Goal: Task Accomplishment & Management: Manage account settings

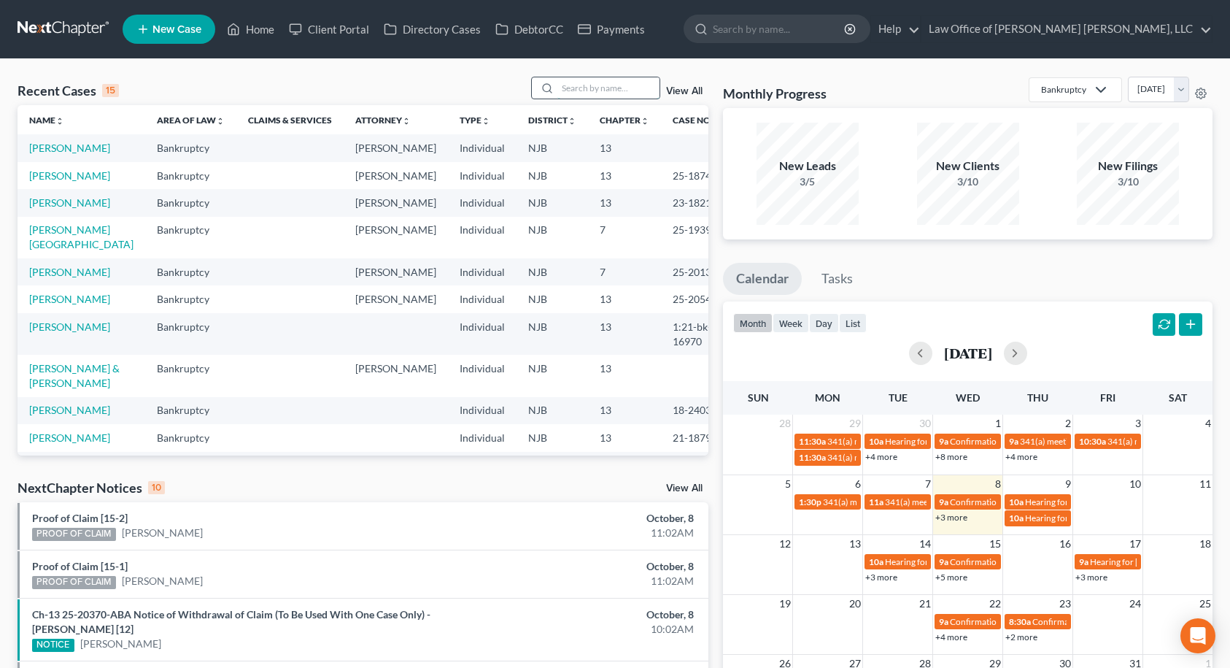
click at [563, 88] on input "search" at bounding box center [609, 87] width 102 height 21
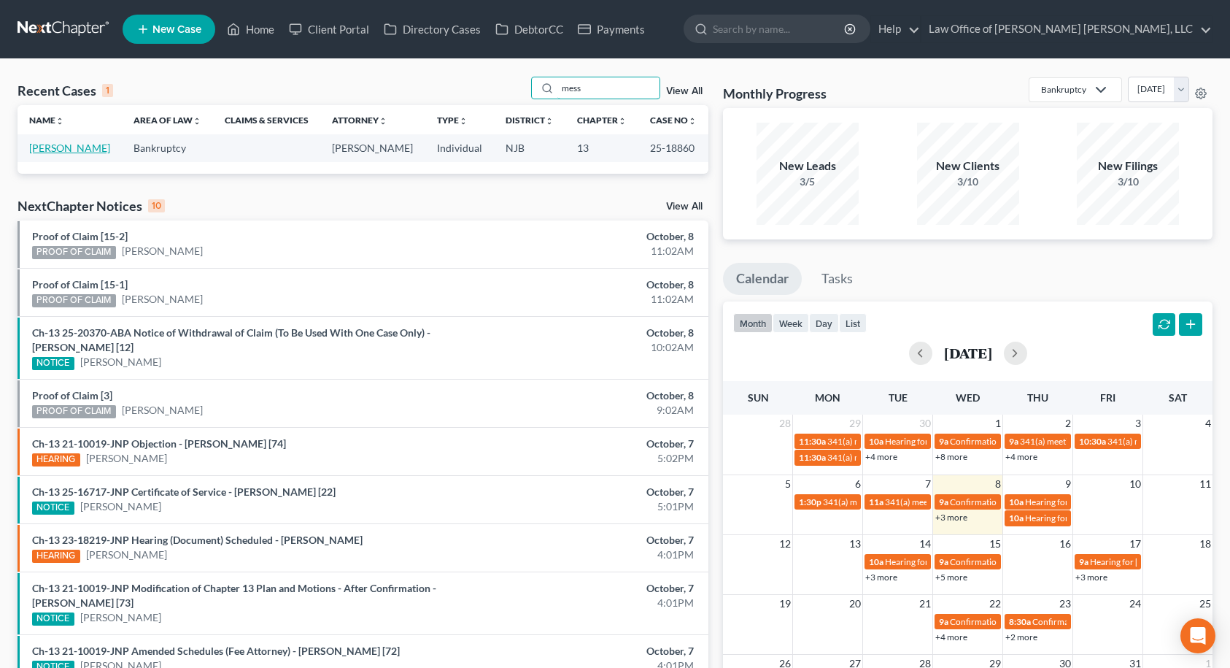
type input "mess"
click at [96, 144] on link "[PERSON_NAME]" at bounding box center [69, 148] width 81 height 12
select select "10"
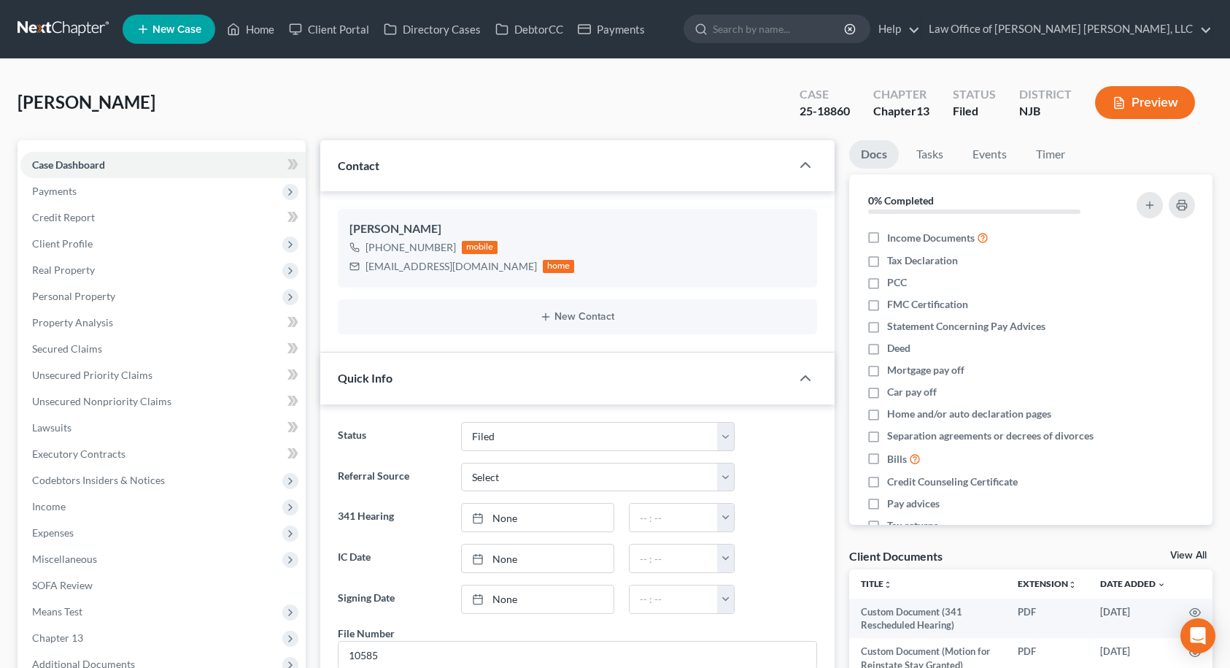
scroll to position [4719, 0]
click at [252, 28] on link "Home" at bounding box center [251, 29] width 62 height 26
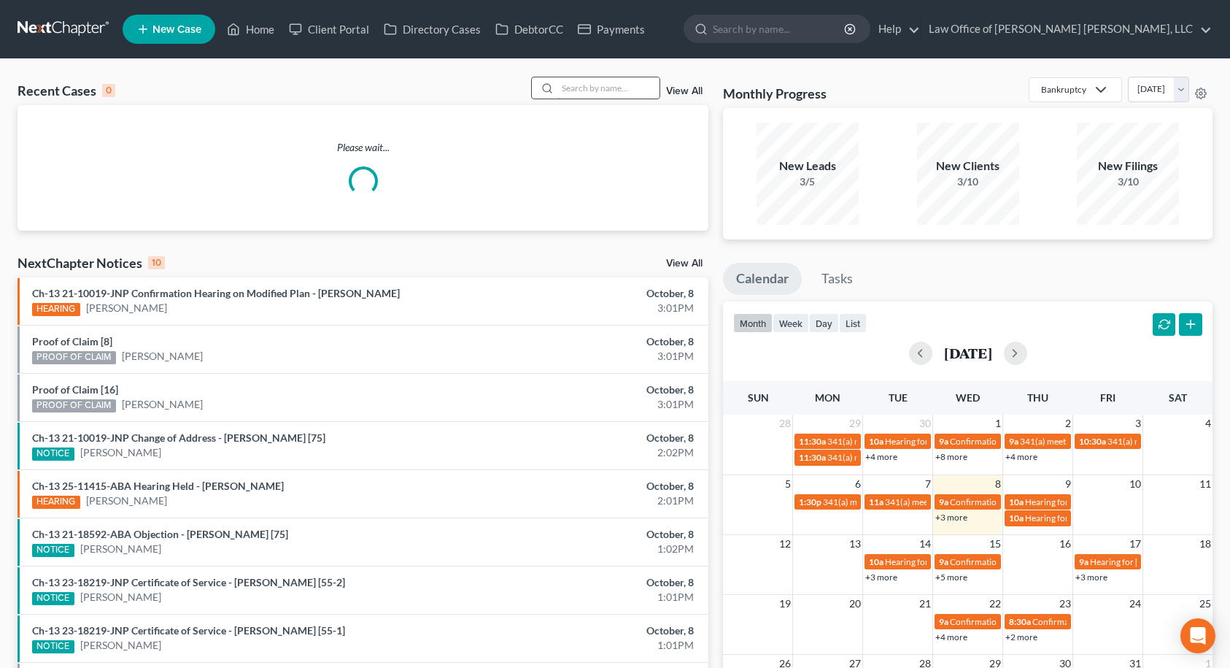
click at [577, 83] on input "search" at bounding box center [609, 87] width 102 height 21
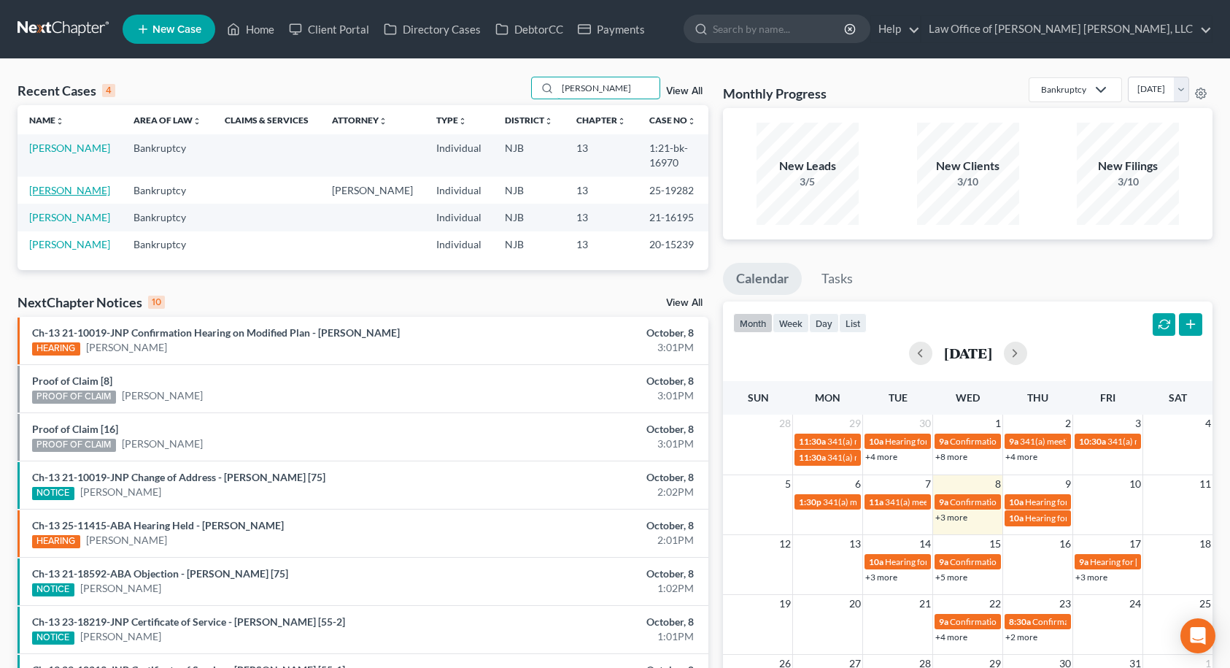
type input "[PERSON_NAME]"
click at [53, 194] on link "[PERSON_NAME]" at bounding box center [69, 190] width 81 height 12
select select "6"
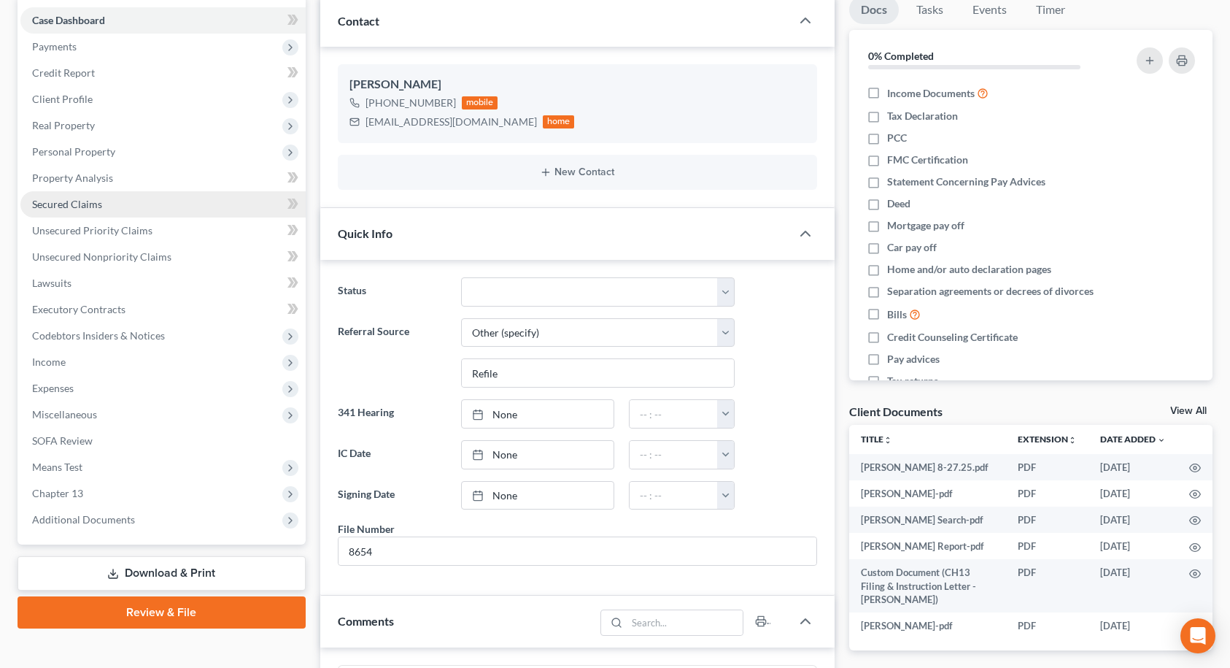
scroll to position [292, 0]
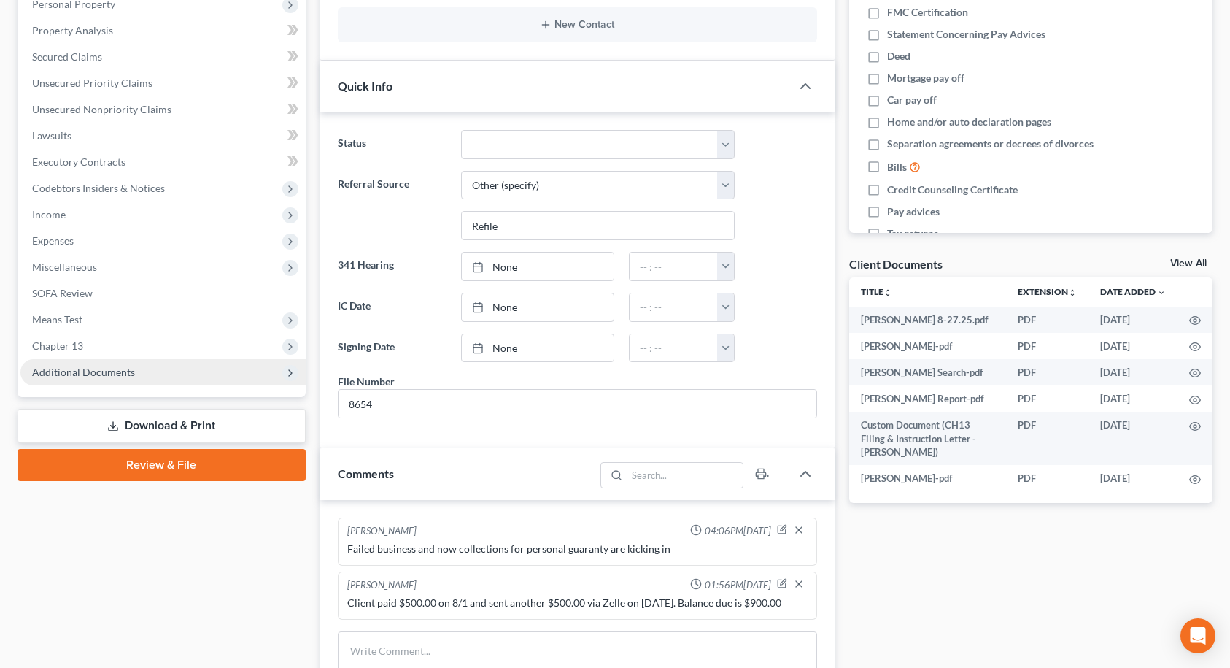
click at [163, 371] on span "Additional Documents" at bounding box center [162, 372] width 285 height 26
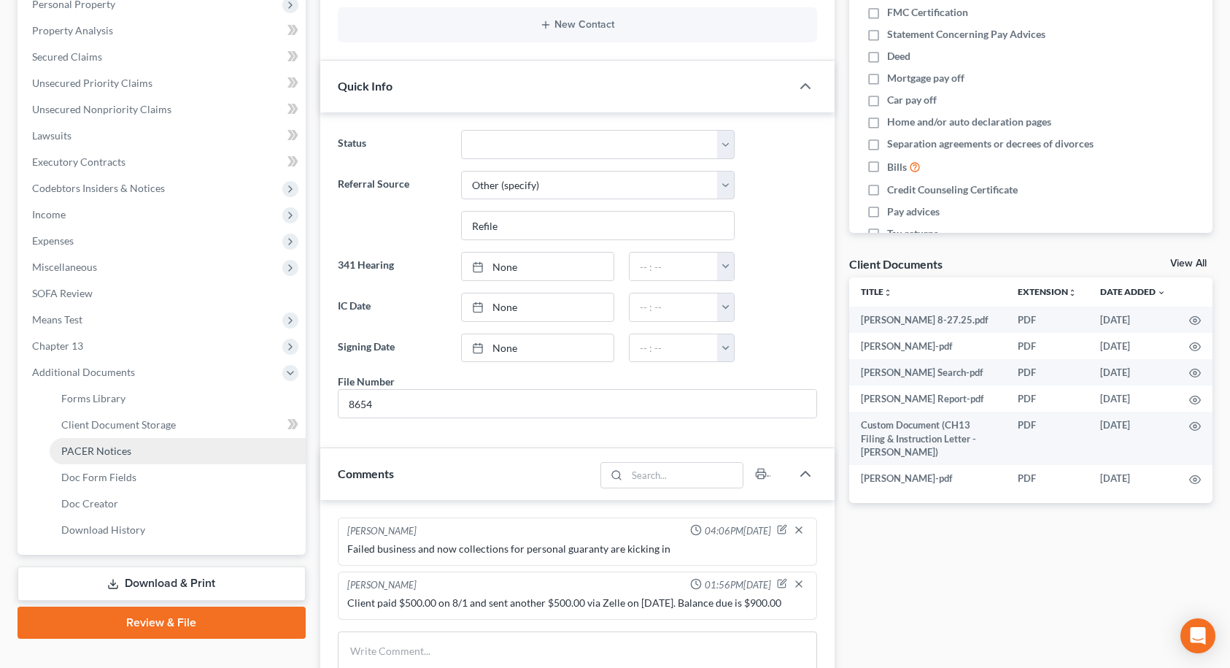
click at [162, 454] on link "PACER Notices" at bounding box center [178, 451] width 256 height 26
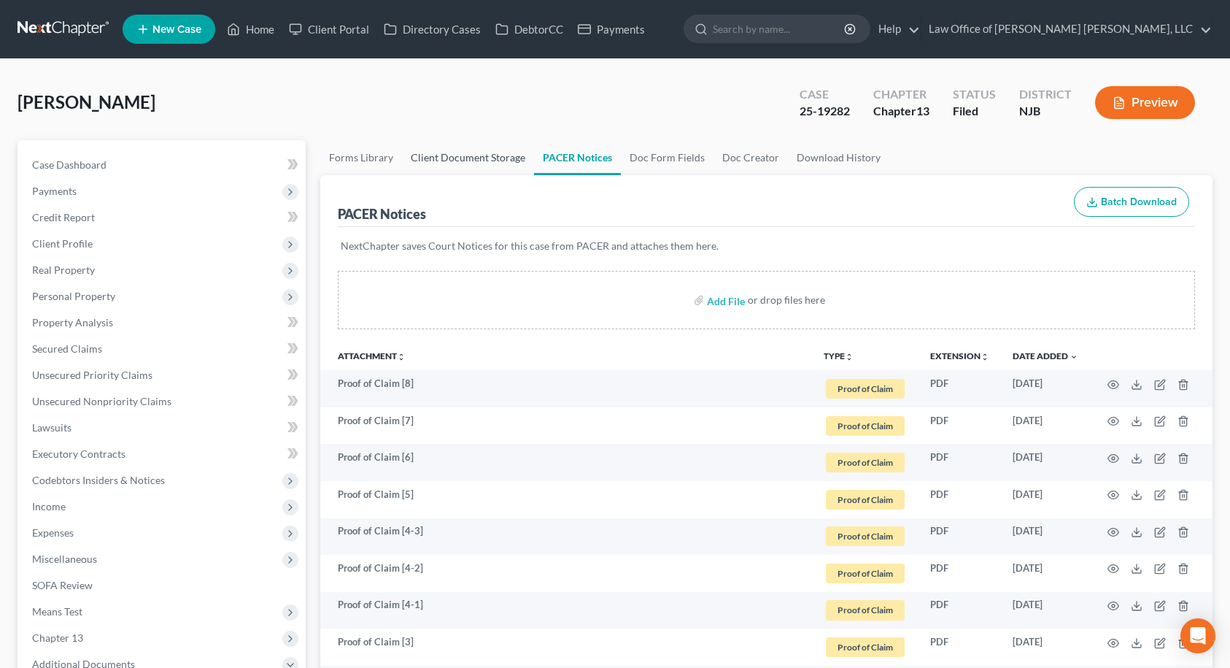
click at [496, 157] on link "Client Document Storage" at bounding box center [468, 157] width 132 height 35
select select "9"
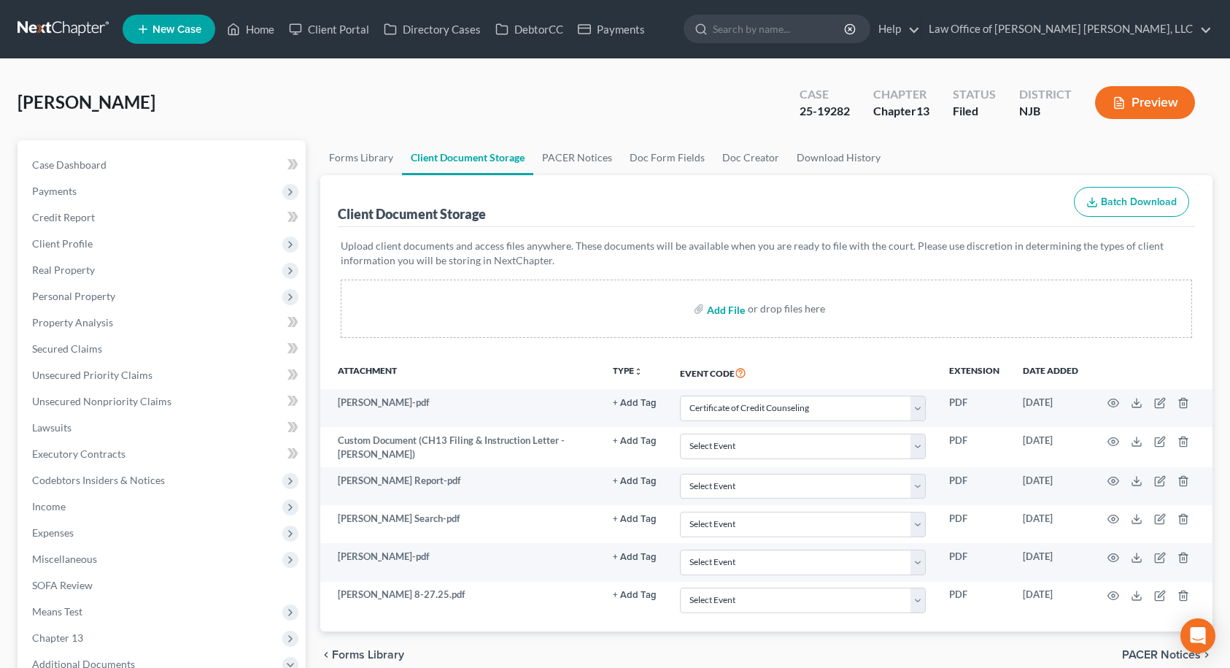
click at [719, 307] on input "file" at bounding box center [724, 309] width 35 height 26
click at [258, 31] on link "Home" at bounding box center [251, 29] width 62 height 26
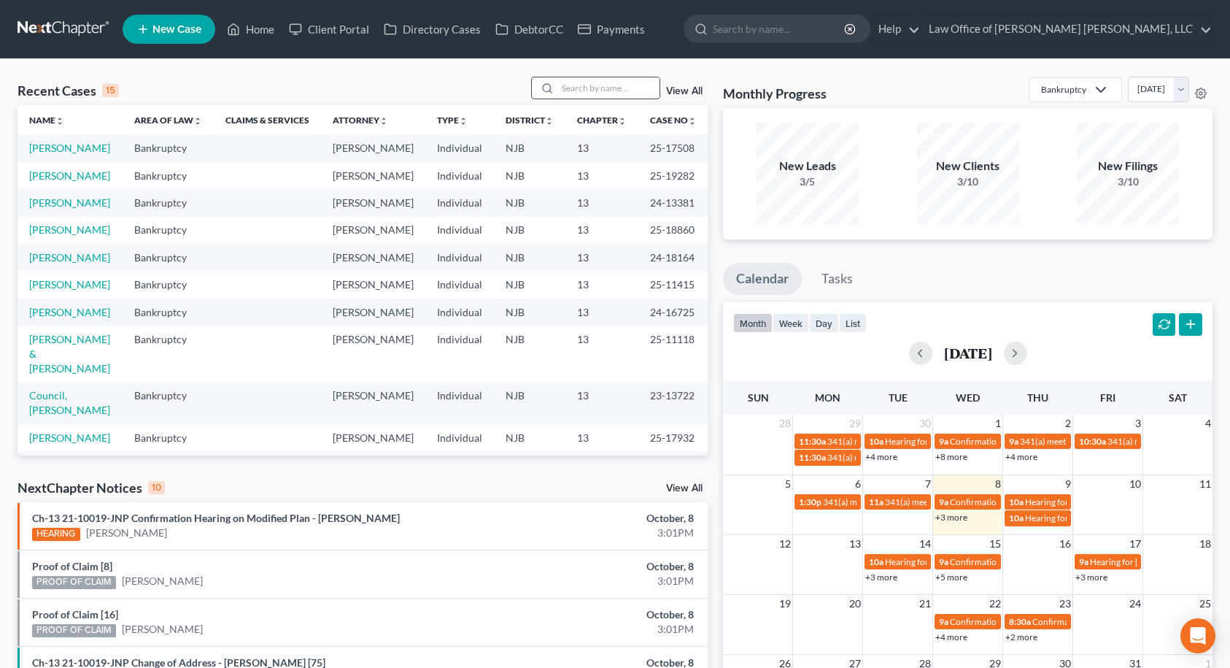
click at [608, 90] on input "search" at bounding box center [609, 87] width 102 height 21
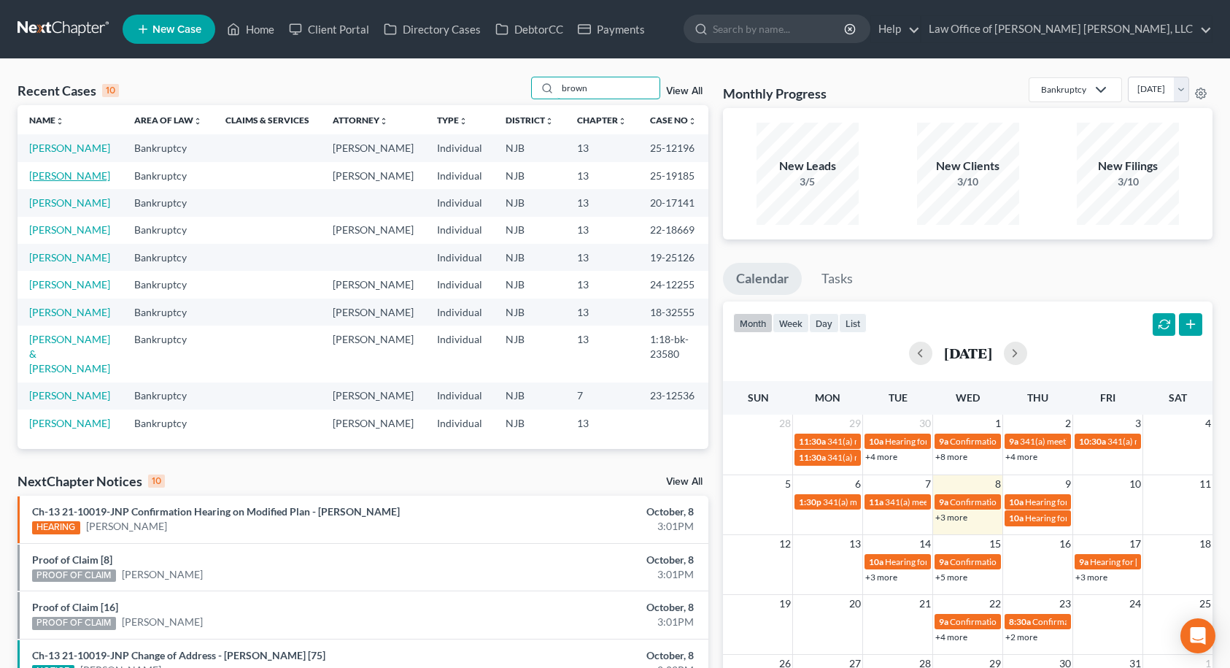
type input "brown"
click at [48, 182] on link "[PERSON_NAME]" at bounding box center [69, 175] width 81 height 12
select select "0"
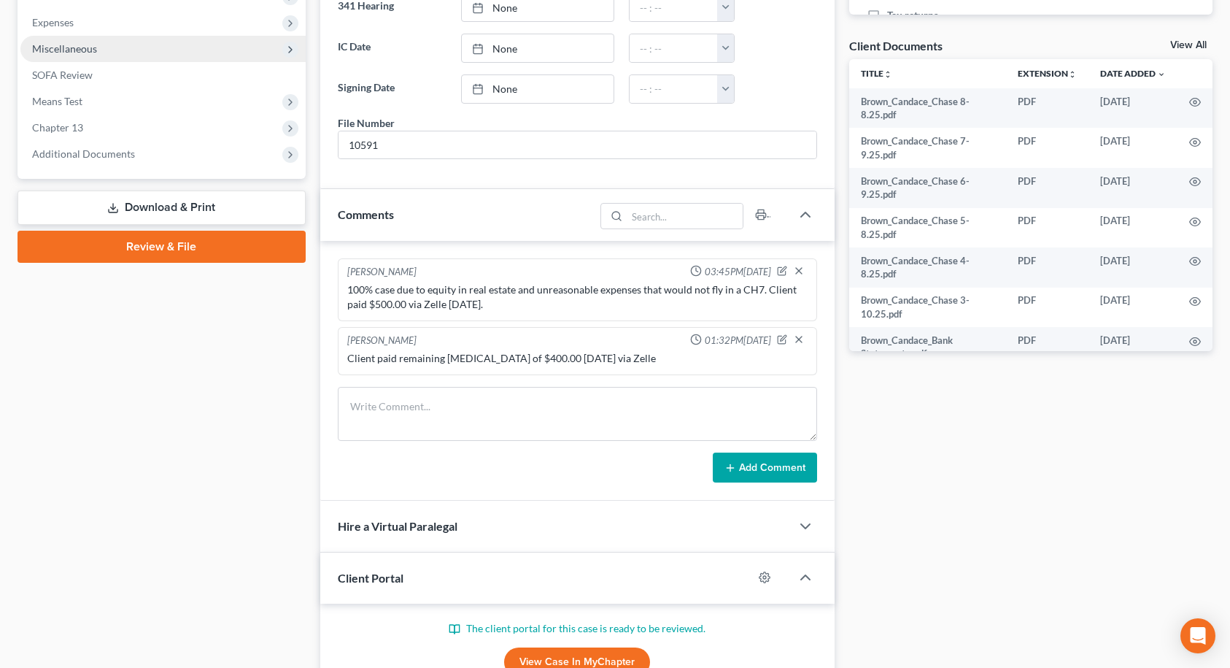
scroll to position [511, 0]
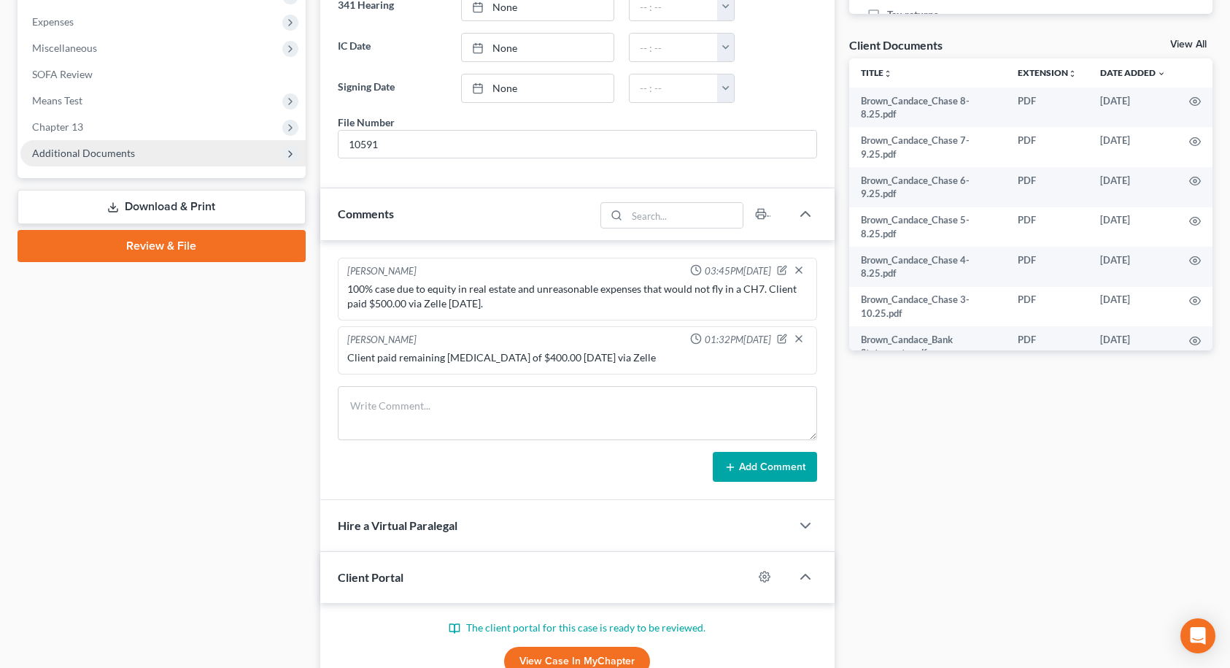
click at [77, 160] on span "Additional Documents" at bounding box center [162, 153] width 285 height 26
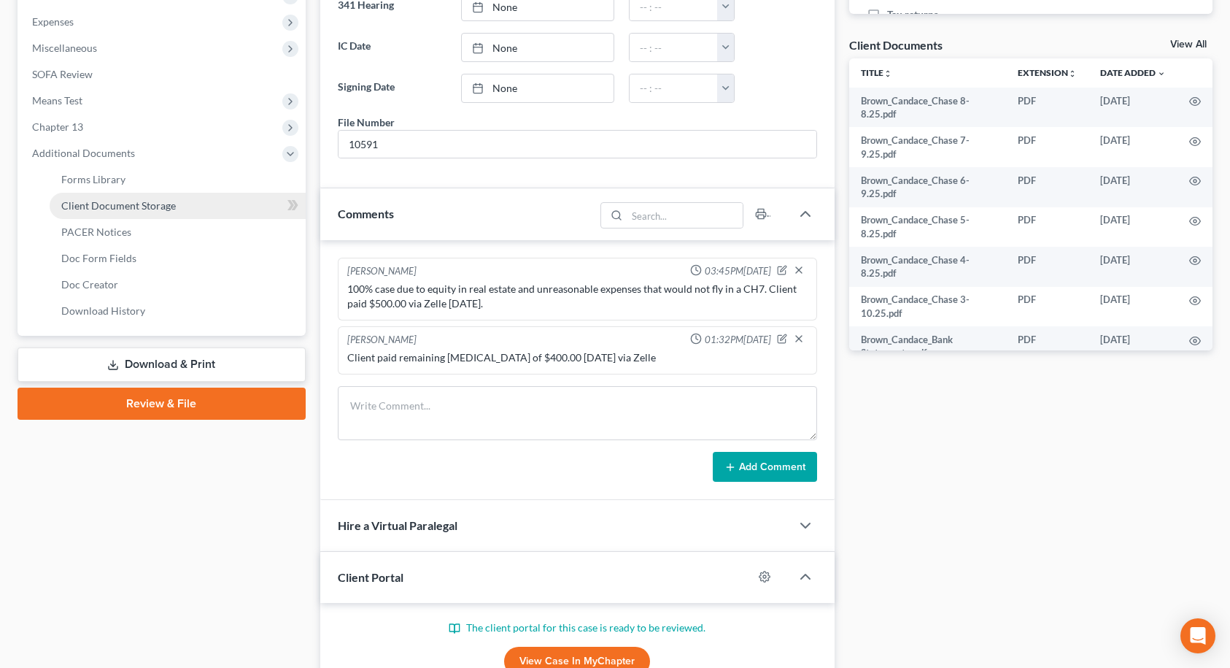
click at [87, 210] on span "Client Document Storage" at bounding box center [118, 205] width 115 height 12
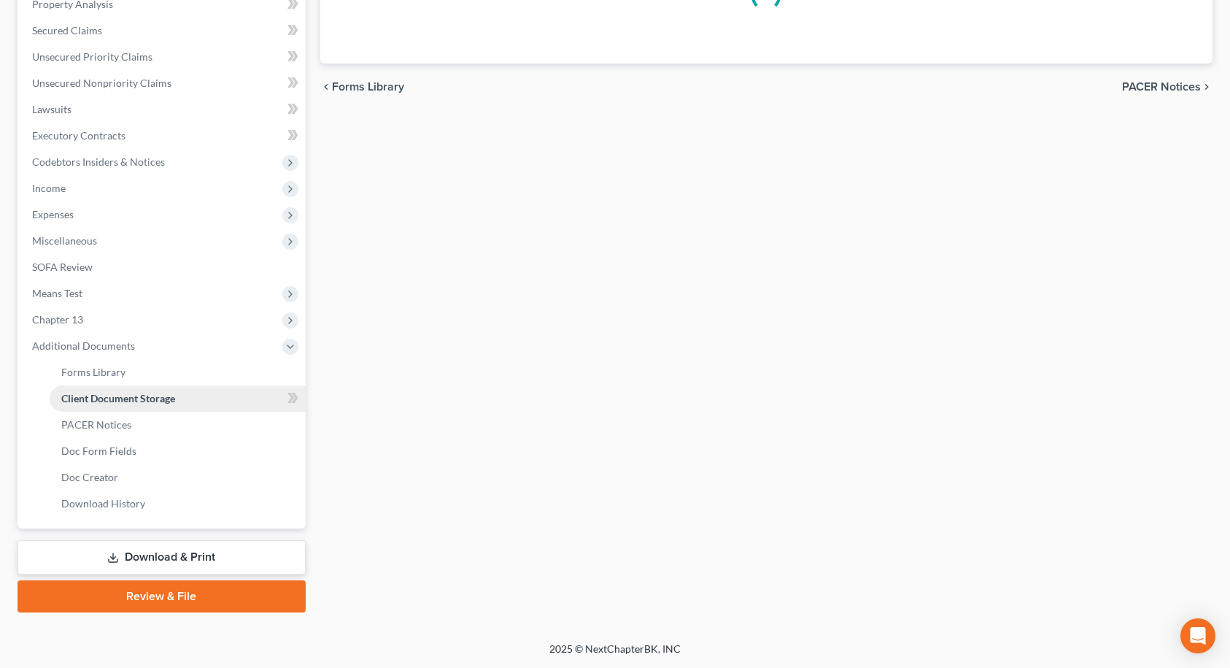
select select "9"
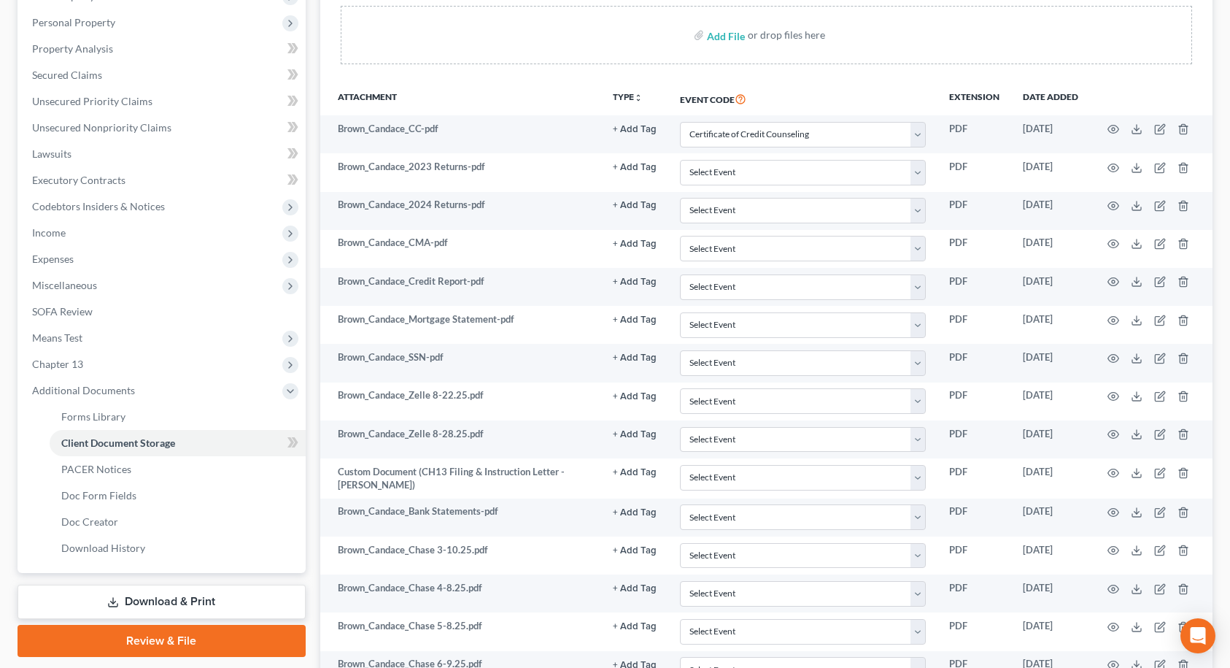
scroll to position [292, 0]
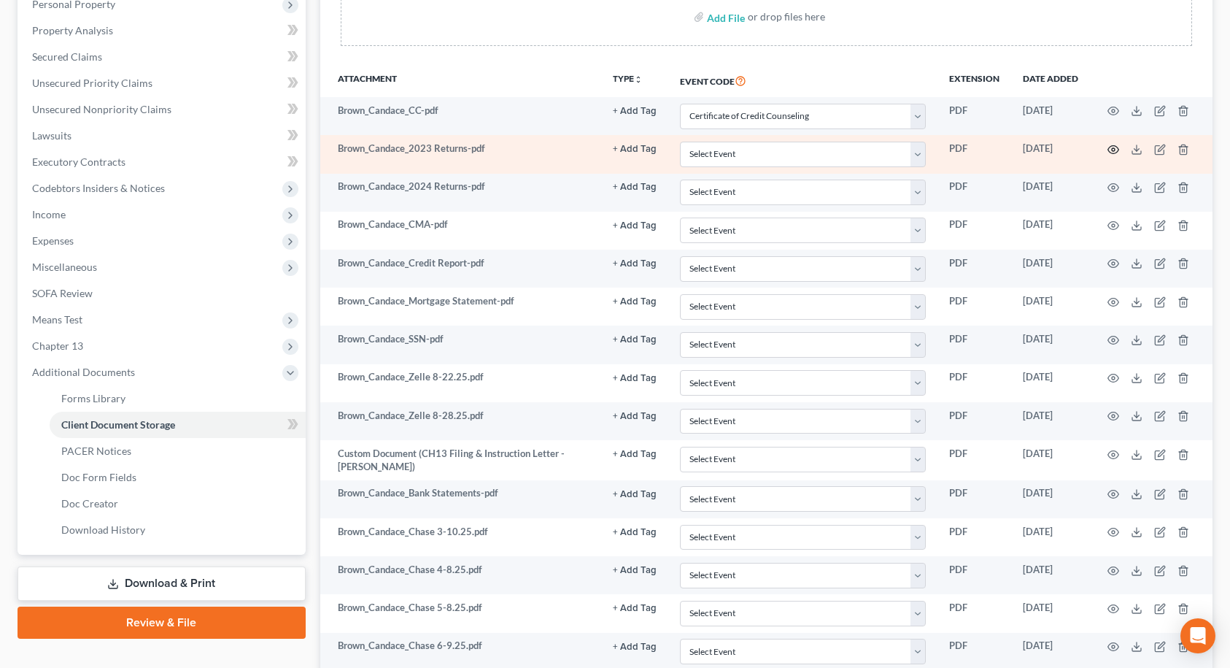
click at [1117, 150] on icon "button" at bounding box center [1114, 150] width 12 height 12
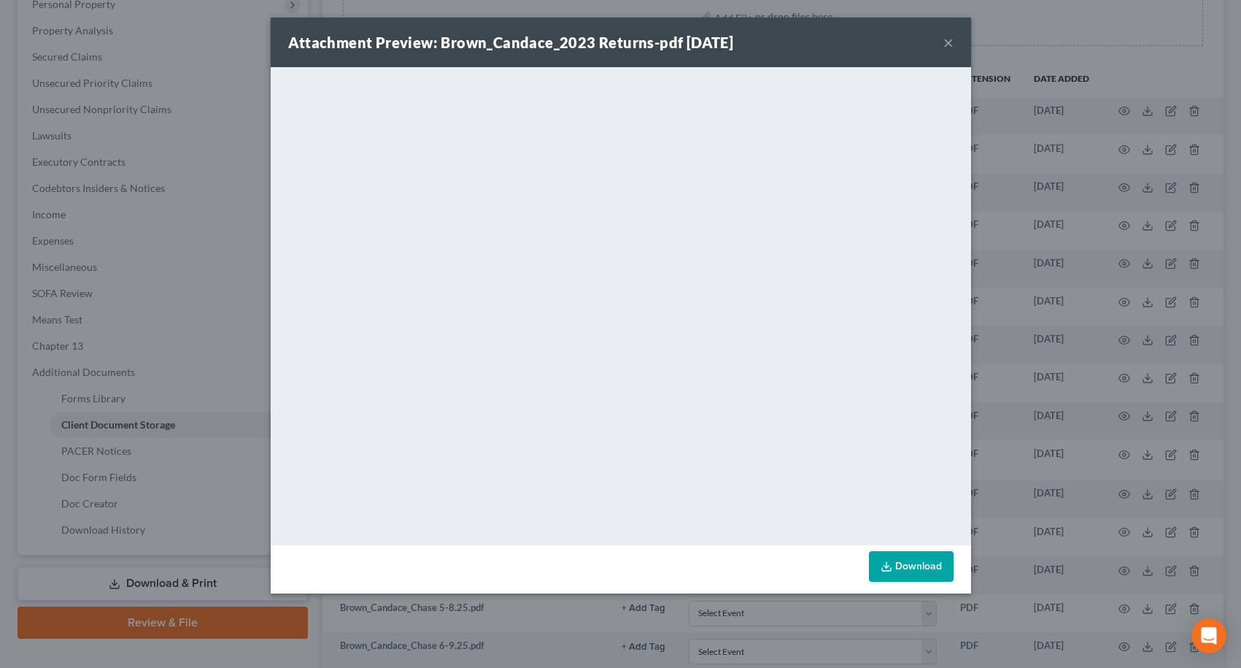
click at [945, 47] on button "×" at bounding box center [949, 43] width 10 height 18
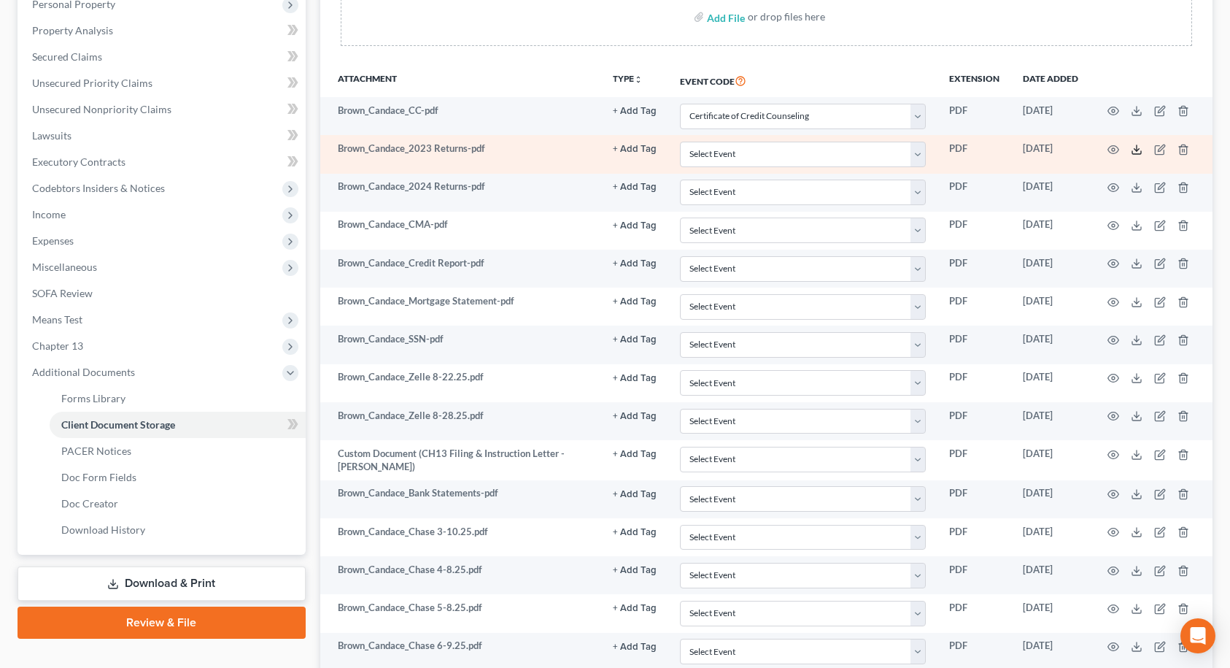
click at [1136, 151] on icon at bounding box center [1137, 150] width 12 height 12
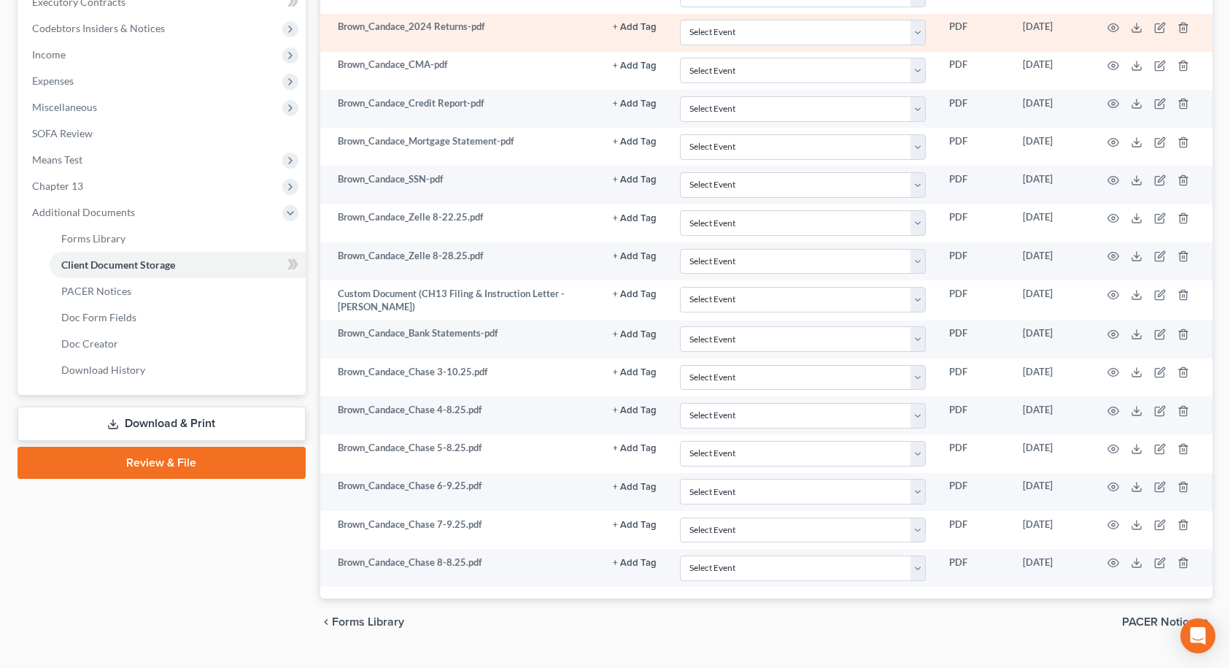
scroll to position [485, 0]
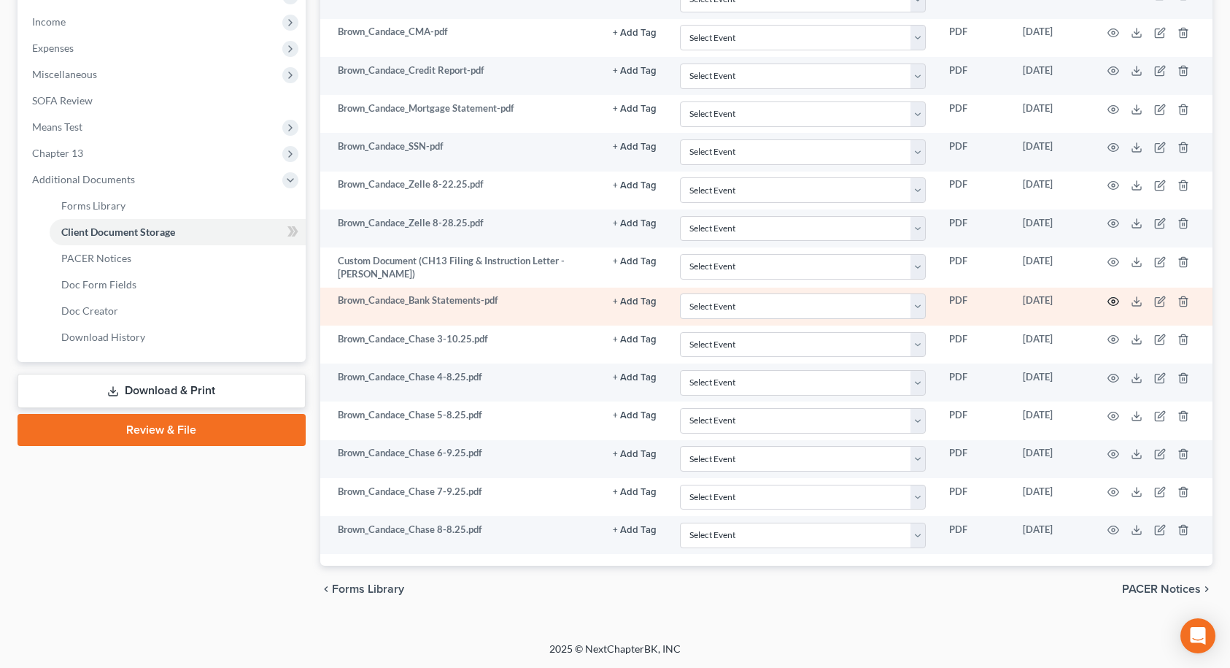
click at [1110, 299] on icon "button" at bounding box center [1114, 302] width 11 height 8
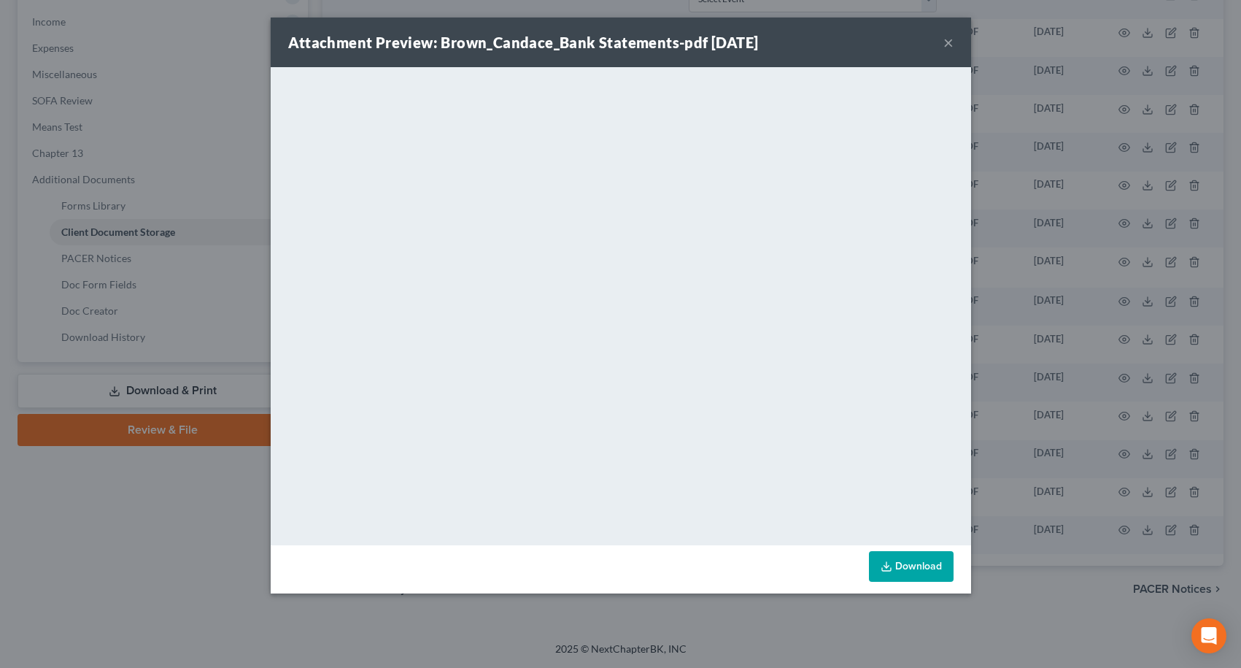
click at [944, 44] on button "×" at bounding box center [949, 43] width 10 height 18
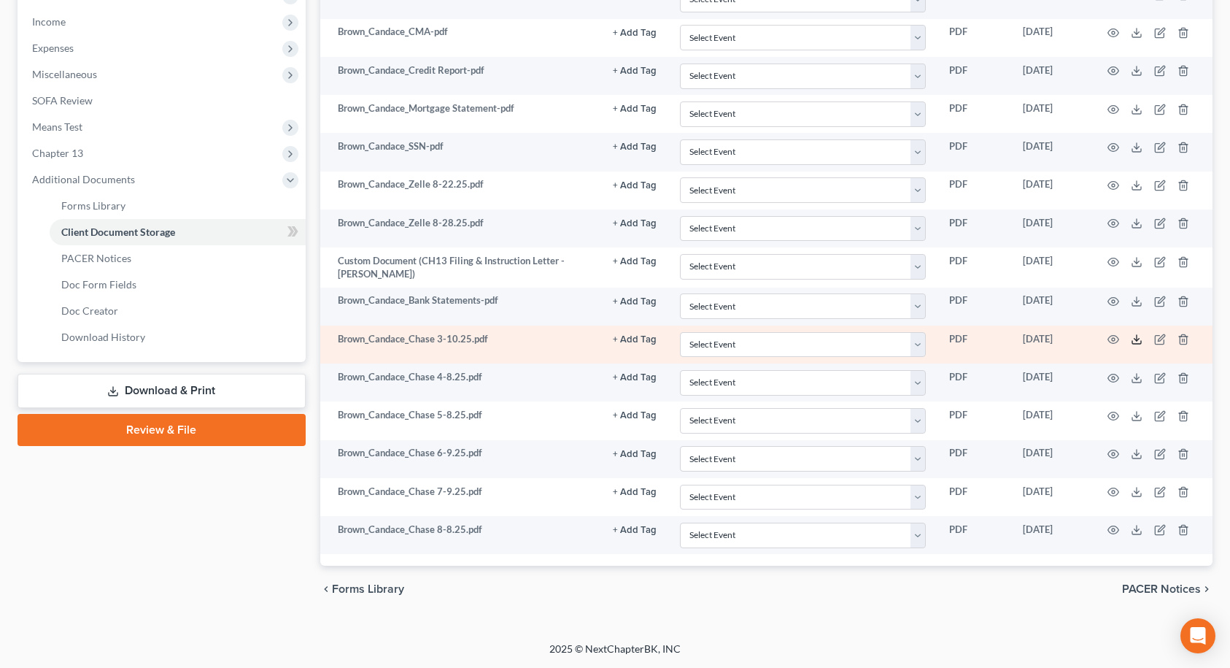
click at [1138, 339] on icon at bounding box center [1137, 340] width 12 height 12
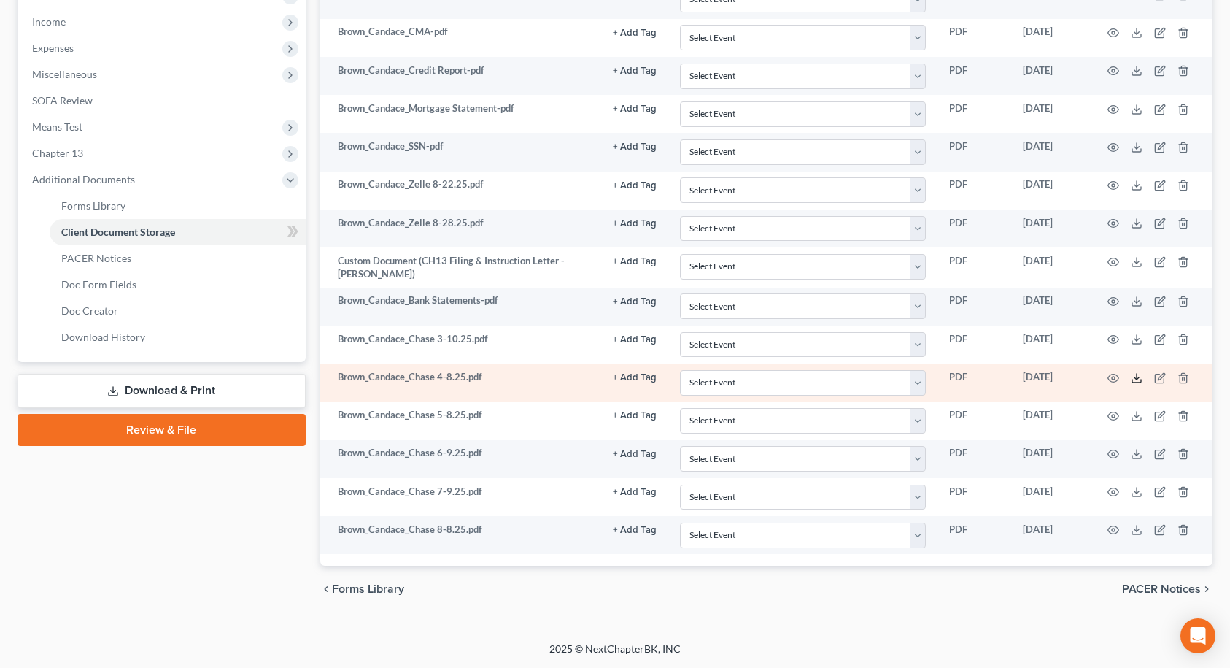
click at [1136, 380] on icon at bounding box center [1137, 378] width 12 height 12
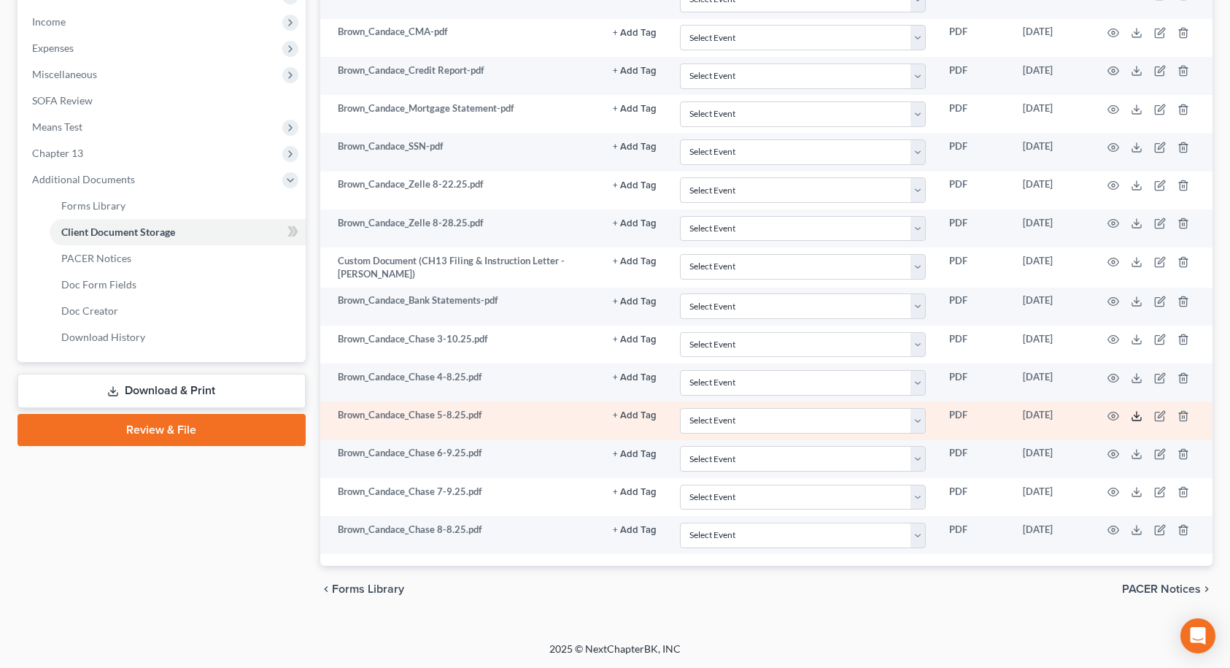
click at [1136, 415] on polyline at bounding box center [1137, 416] width 5 height 2
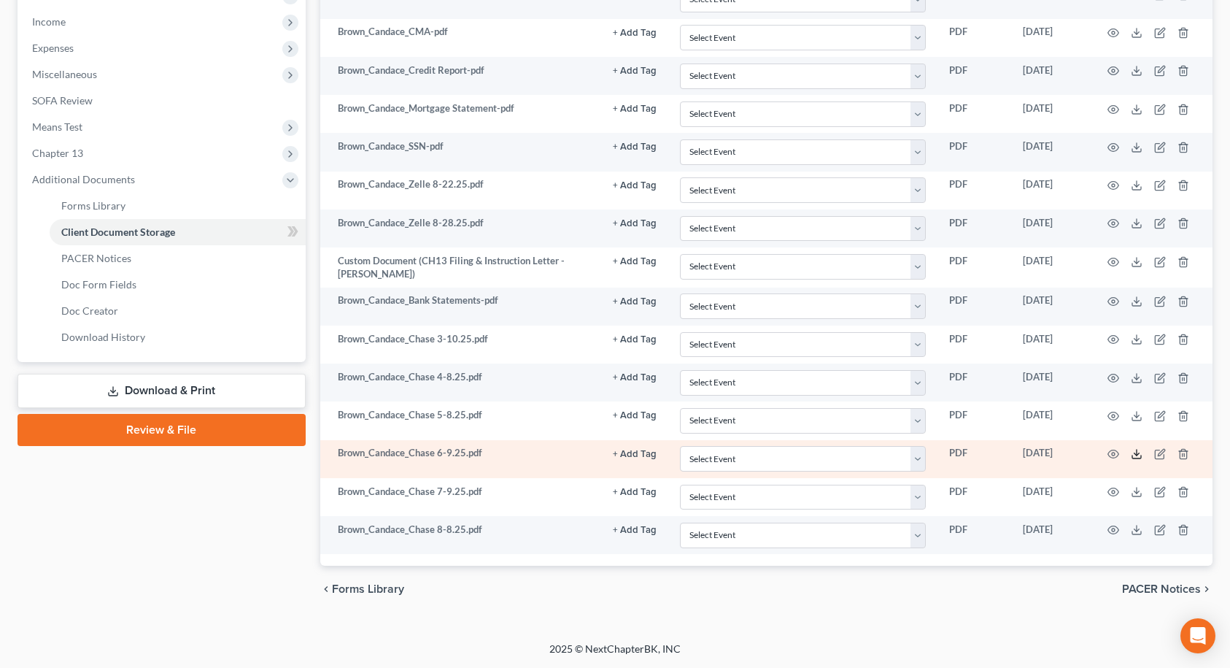
click at [1138, 452] on icon at bounding box center [1137, 454] width 12 height 12
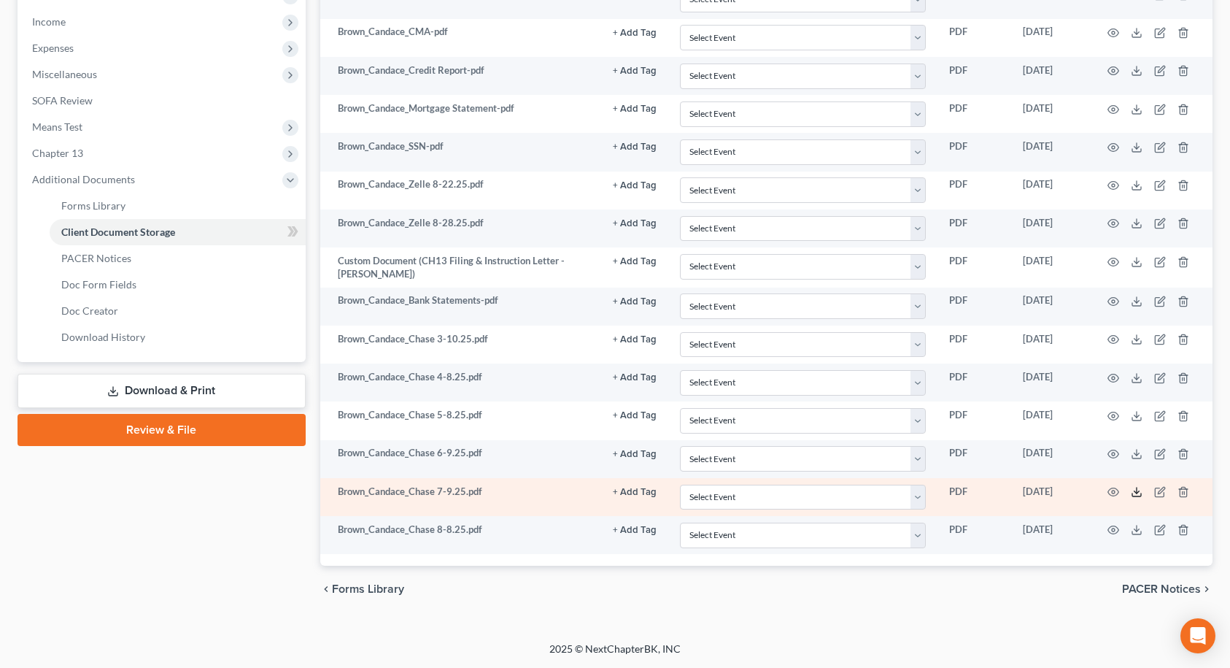
click at [1138, 493] on polyline at bounding box center [1137, 492] width 5 height 2
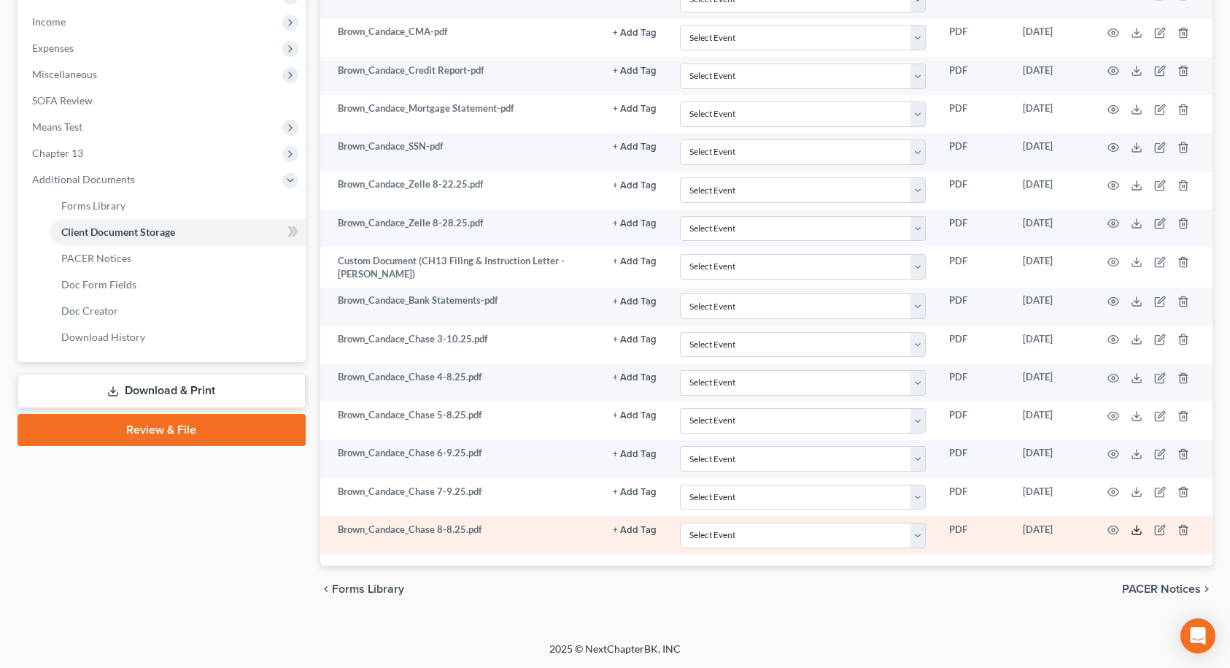
click at [1139, 530] on polyline at bounding box center [1137, 530] width 5 height 2
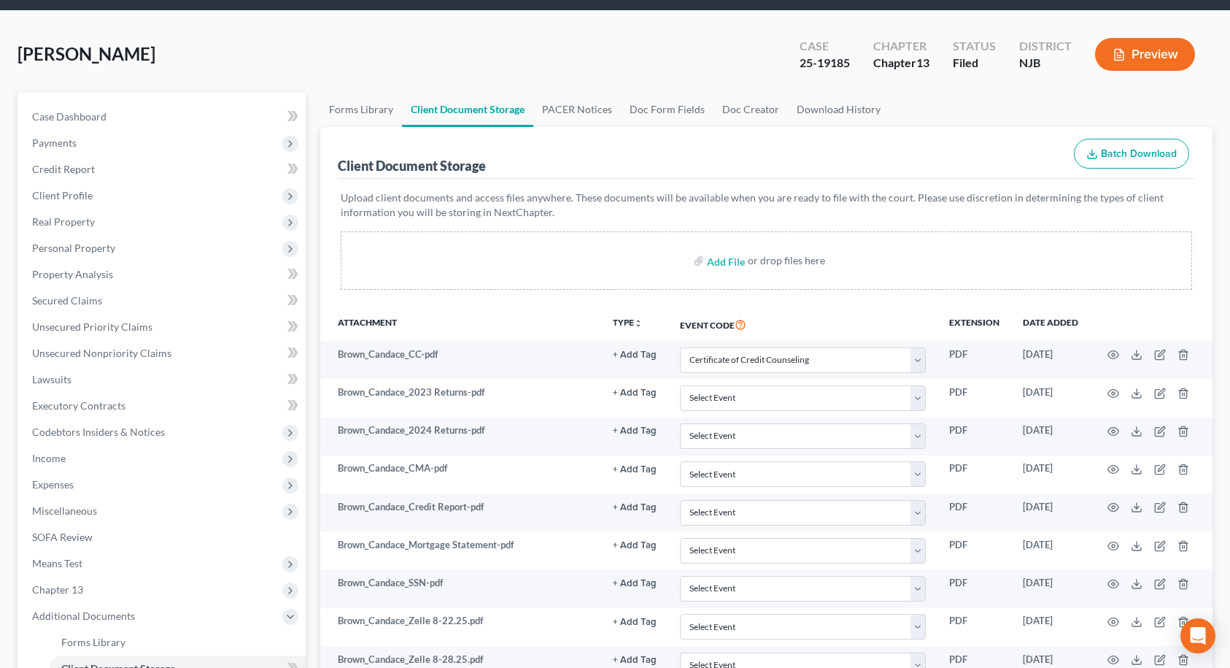
scroll to position [0, 0]
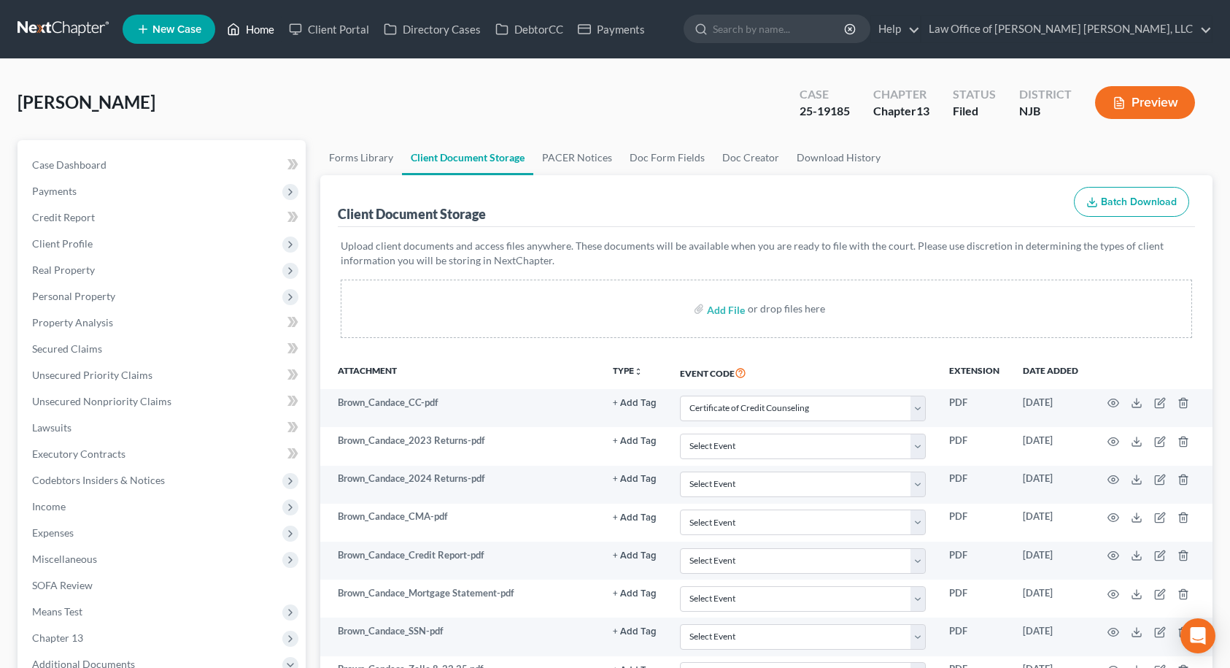
click at [261, 29] on link "Home" at bounding box center [251, 29] width 62 height 26
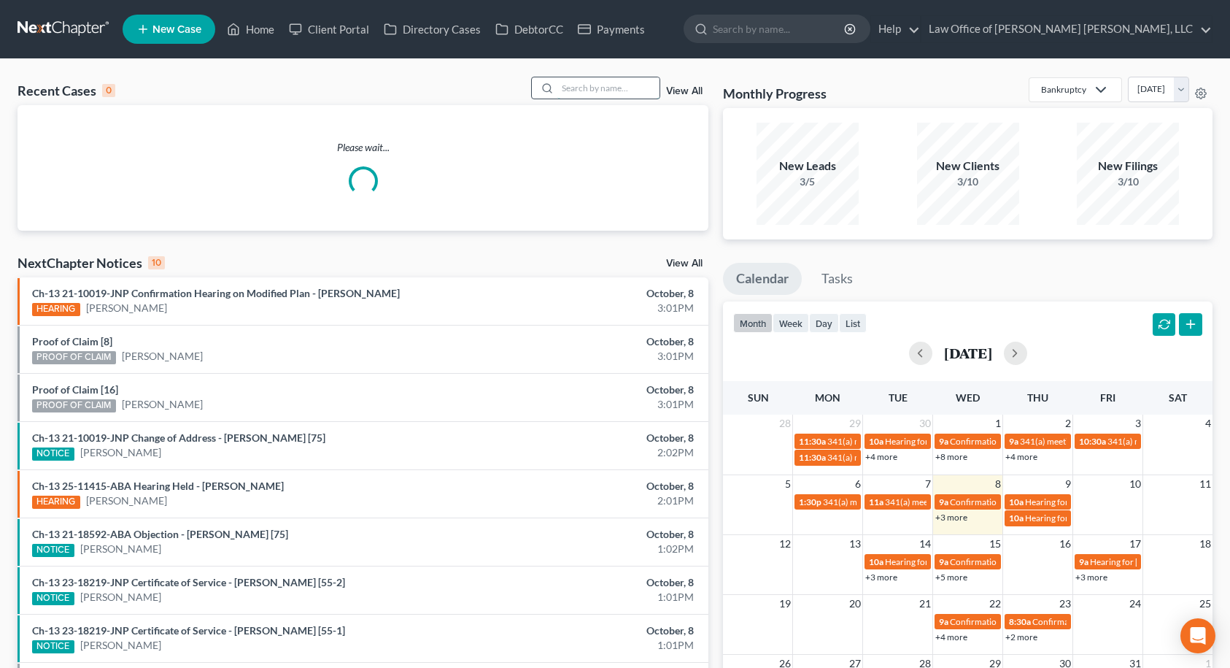
click at [590, 90] on input "search" at bounding box center [609, 87] width 102 height 21
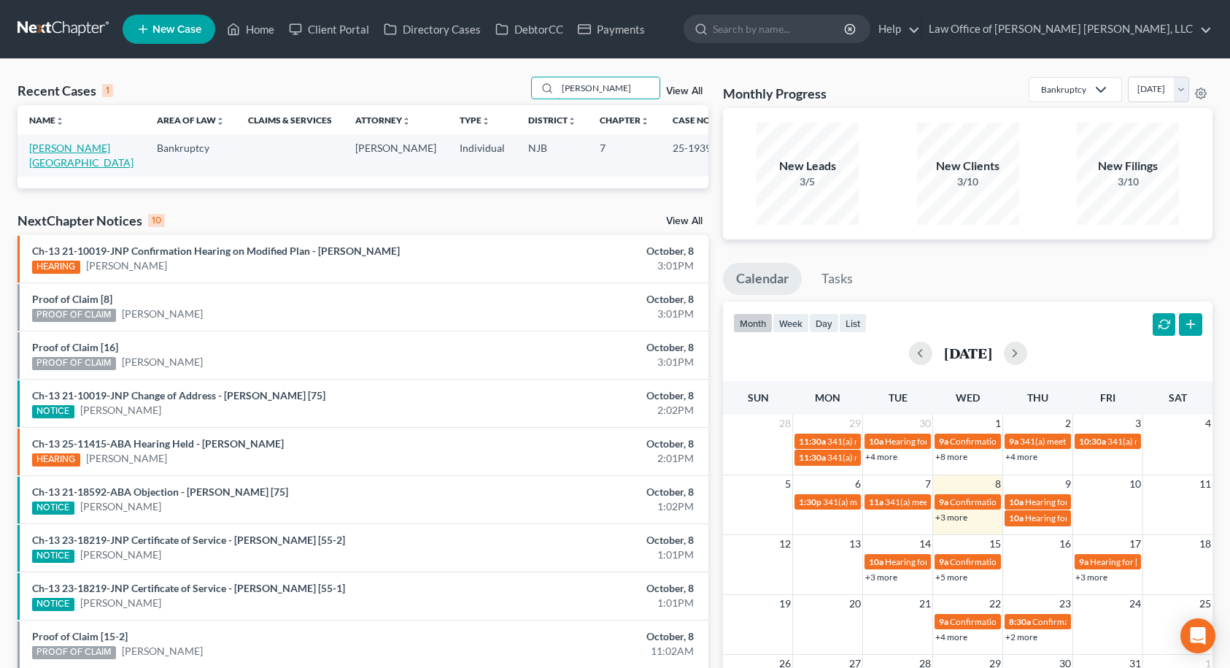
type input "[PERSON_NAME]"
click at [85, 147] on link "[PERSON_NAME][GEOGRAPHIC_DATA]" at bounding box center [81, 155] width 104 height 27
select select "10"
select select "6"
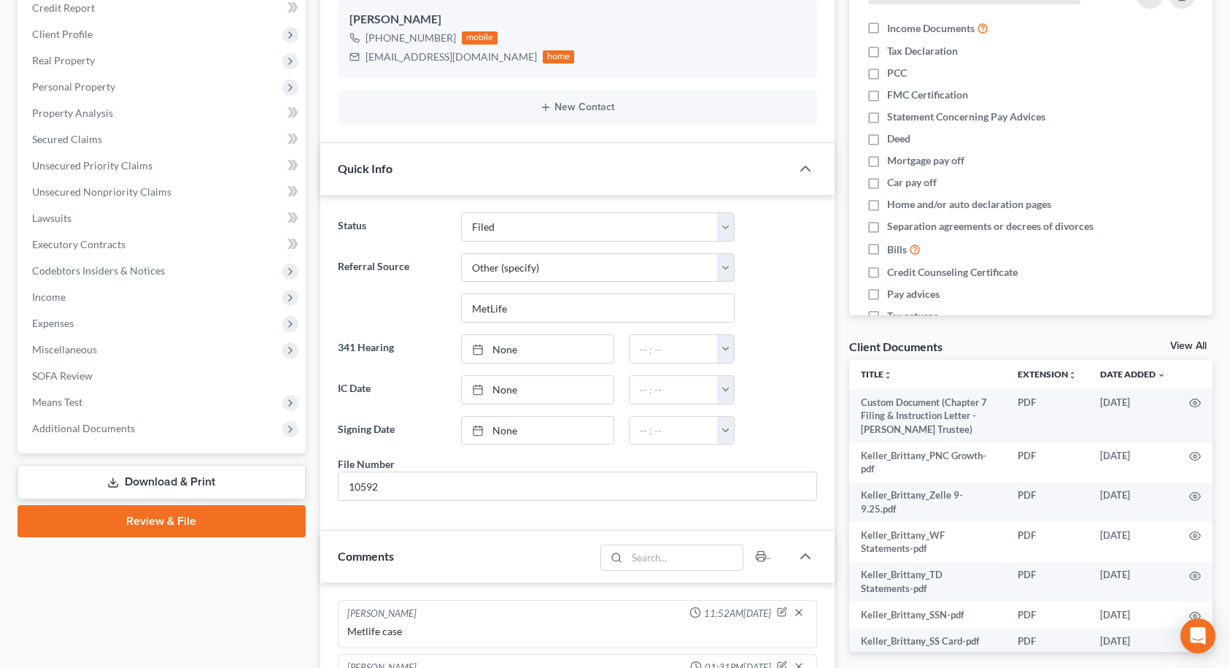
scroll to position [365, 0]
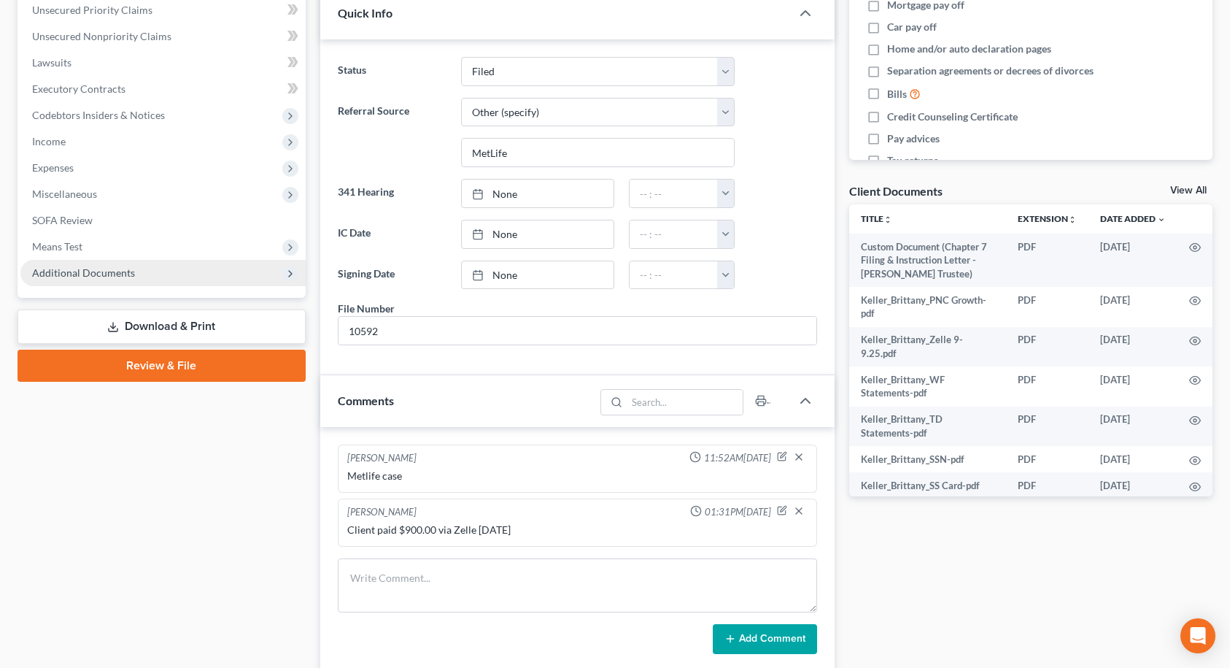
click at [178, 279] on span "Additional Documents" at bounding box center [162, 273] width 285 height 26
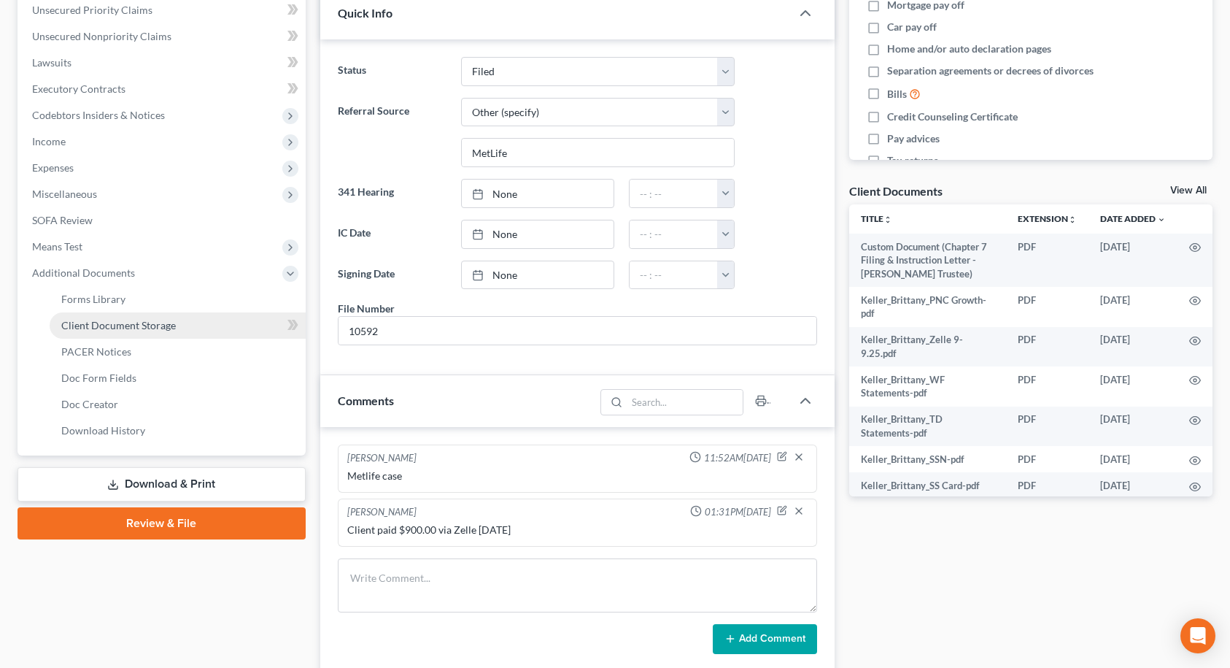
click at [167, 328] on span "Client Document Storage" at bounding box center [118, 325] width 115 height 12
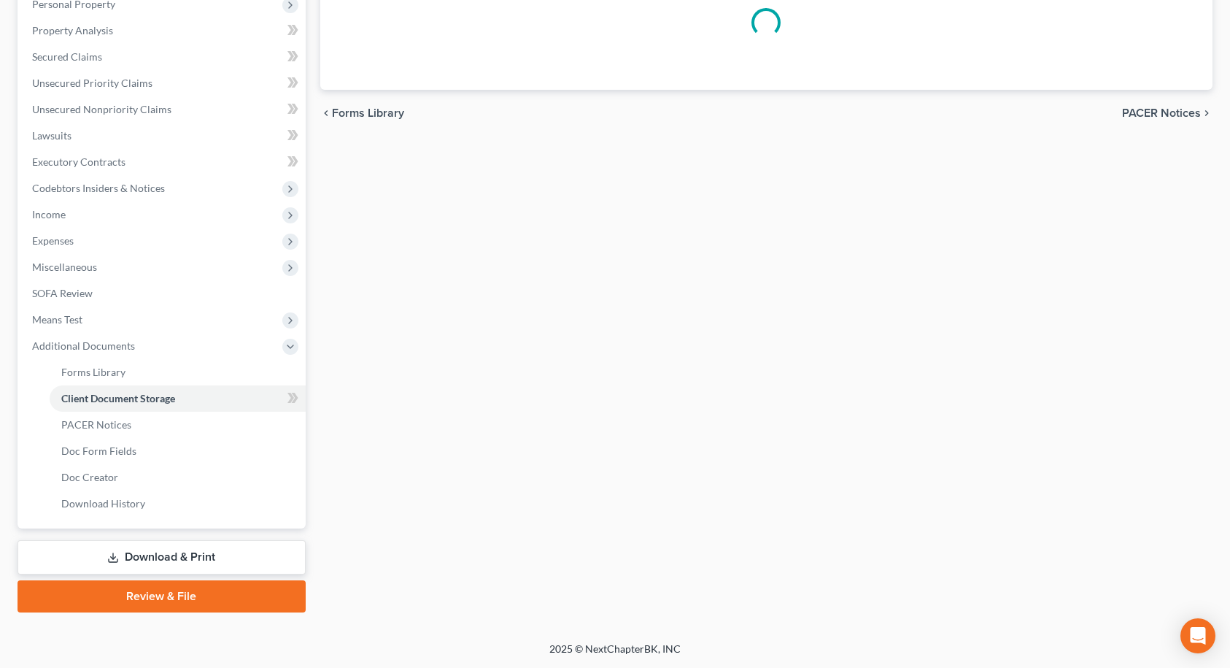
select select "9"
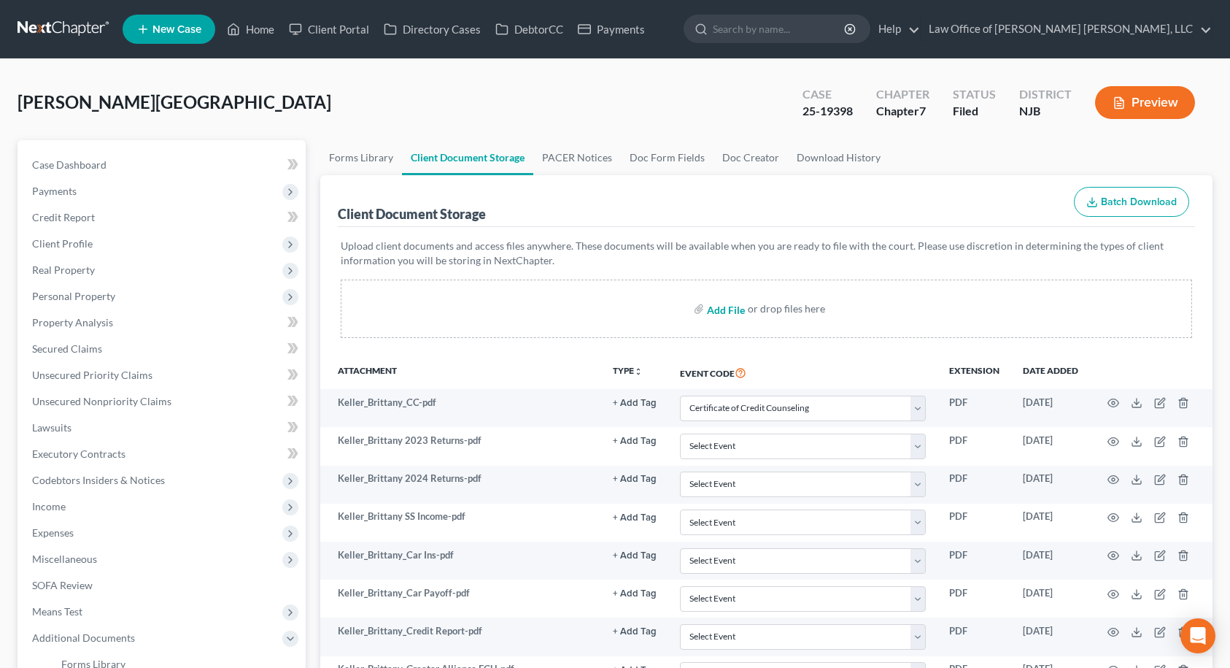
click at [732, 313] on input "file" at bounding box center [724, 309] width 35 height 26
type input "C:\fakepath\Keller_Additional Bank Statements.pdf"
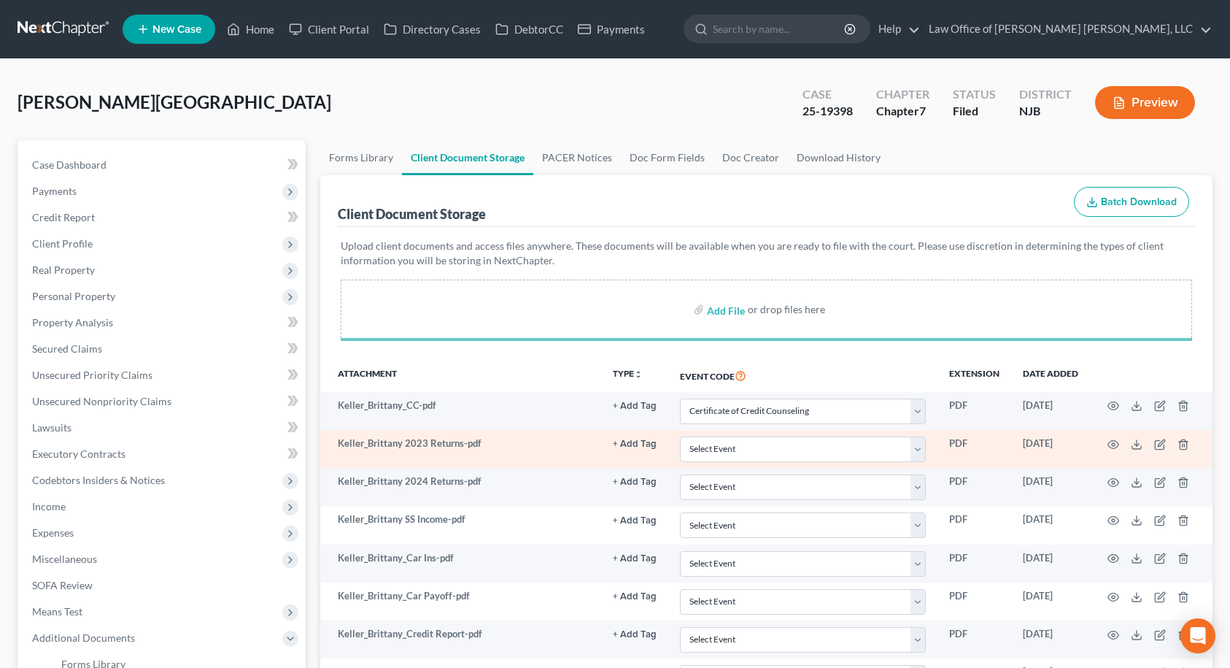
select select "9"
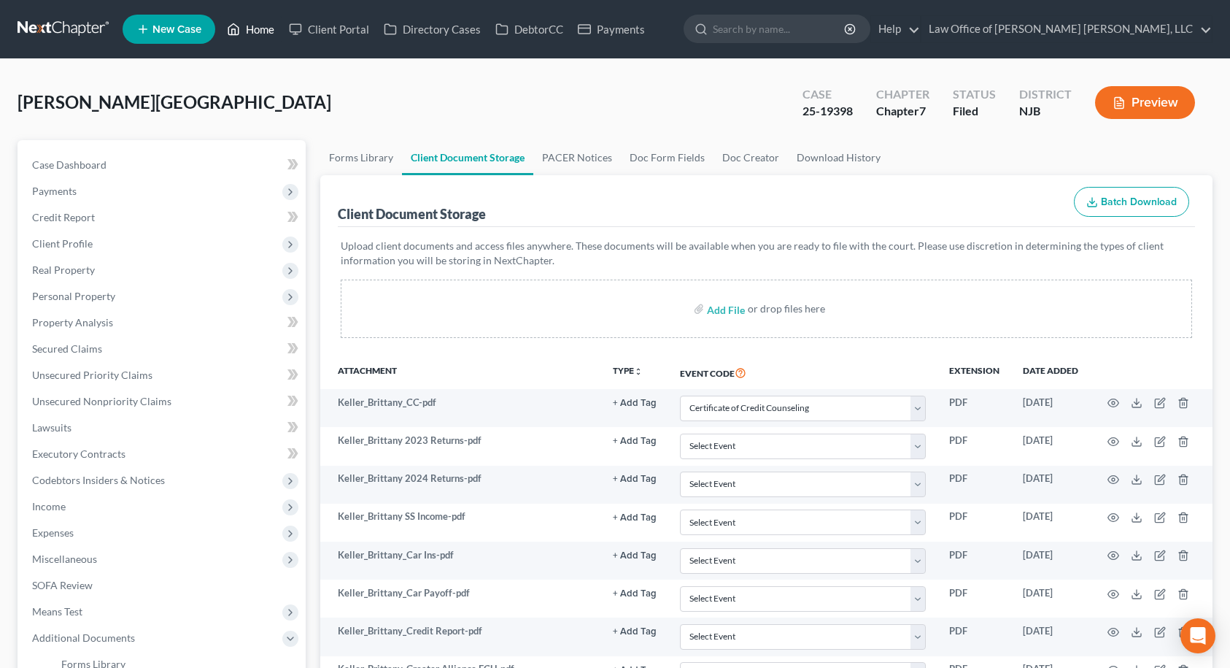
click at [258, 37] on link "Home" at bounding box center [251, 29] width 62 height 26
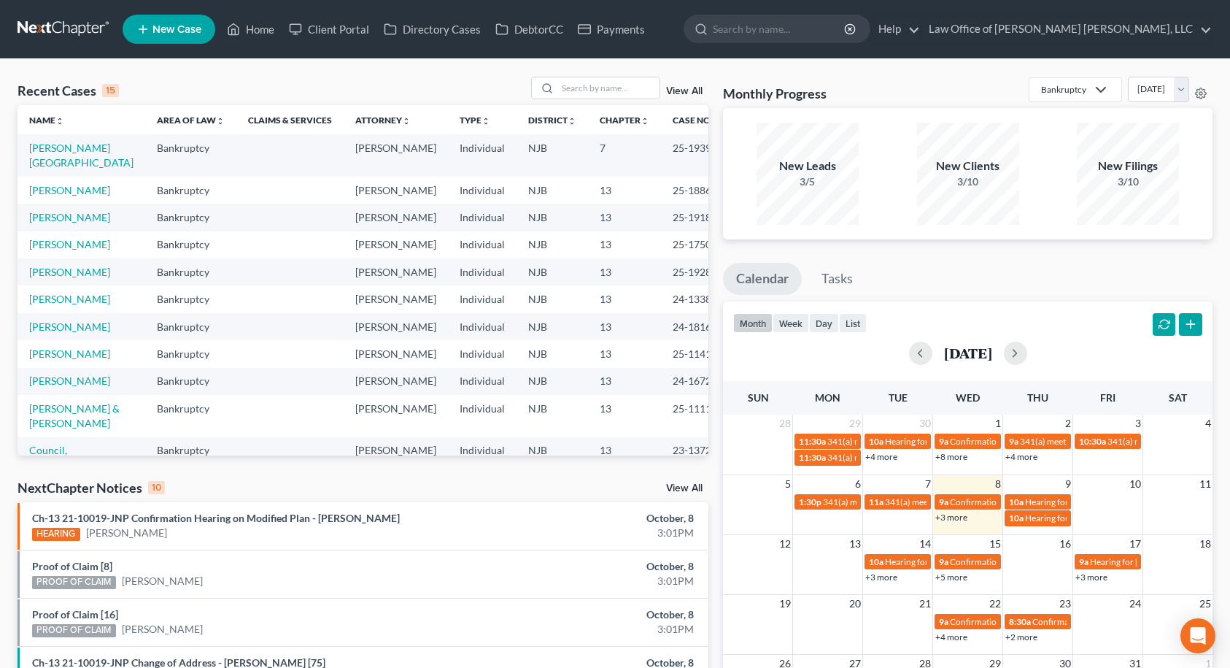
click at [109, 125] on th "Name unfold_more expand_more expand_less" at bounding box center [82, 119] width 128 height 29
click at [587, 90] on input "search" at bounding box center [609, 87] width 102 height 21
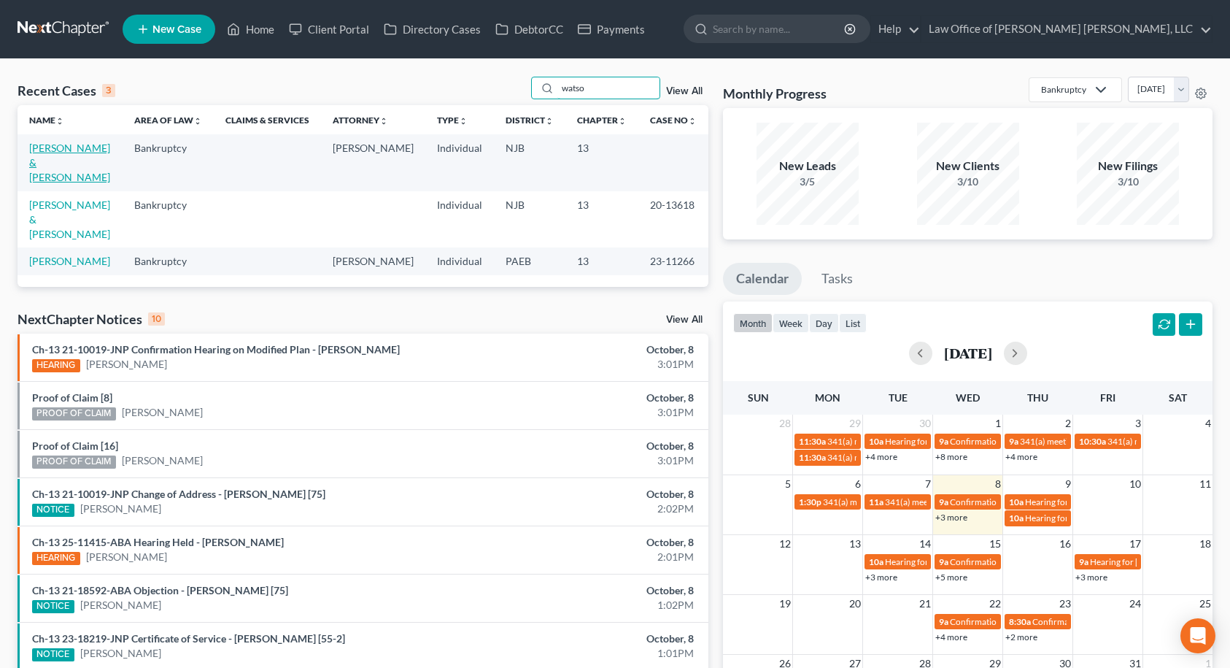
type input "watso"
click at [69, 151] on link "[PERSON_NAME] & [PERSON_NAME]" at bounding box center [69, 163] width 81 height 42
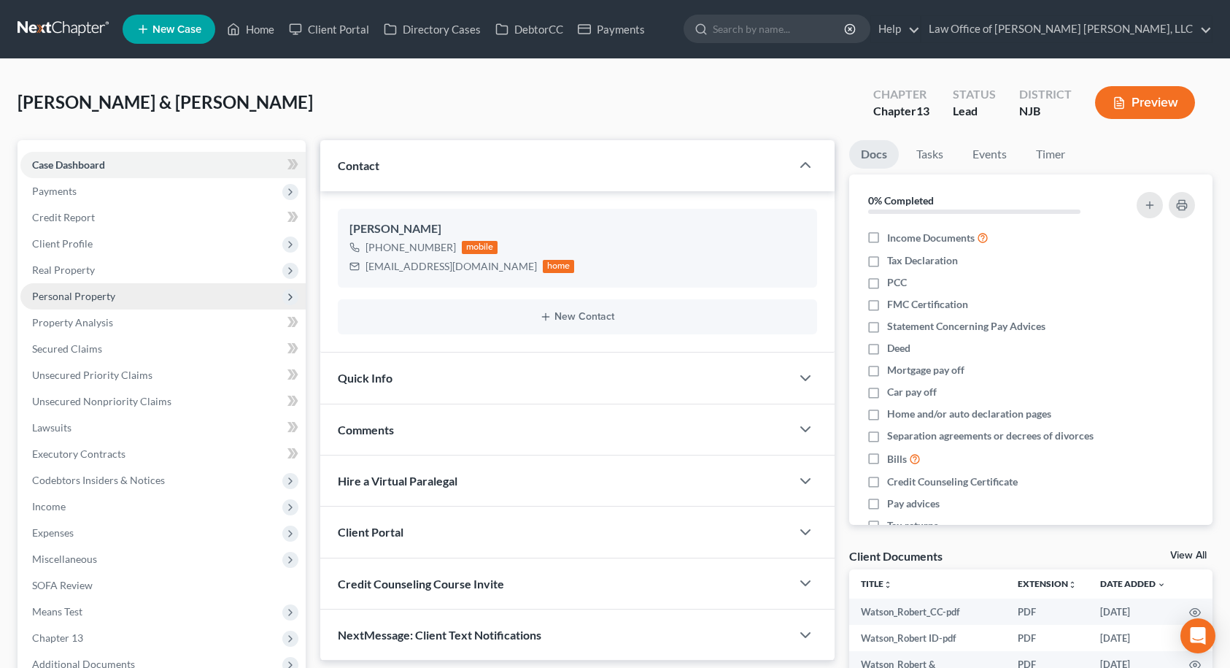
scroll to position [272, 0]
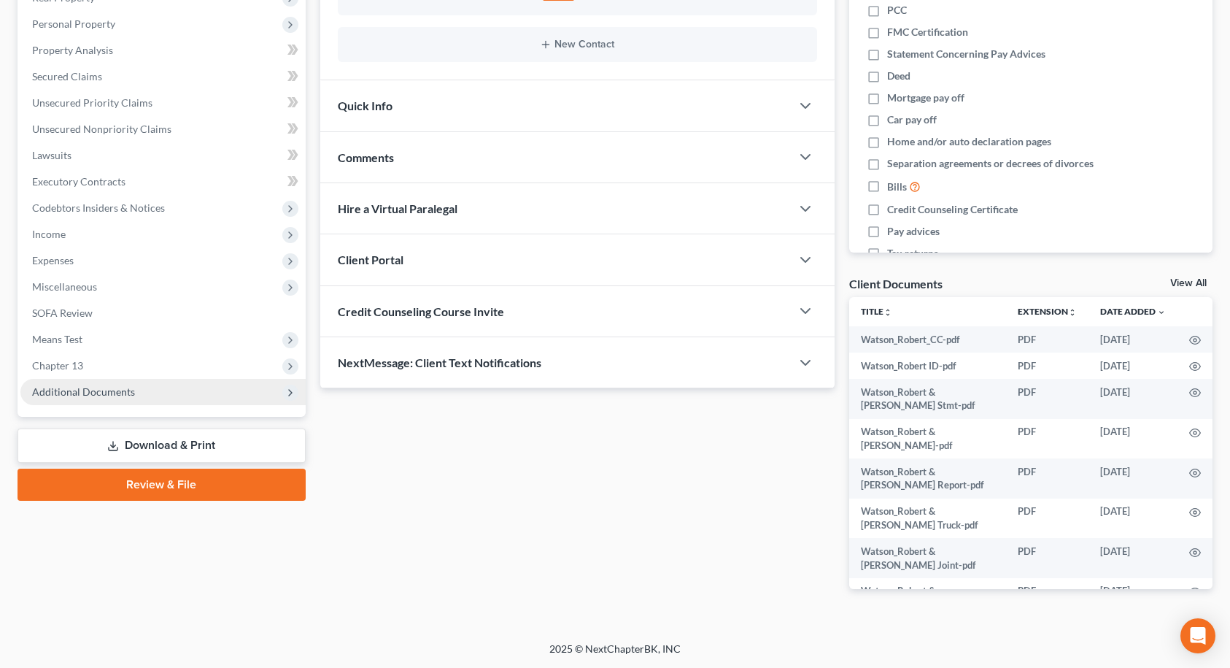
click at [175, 395] on span "Additional Documents" at bounding box center [162, 392] width 285 height 26
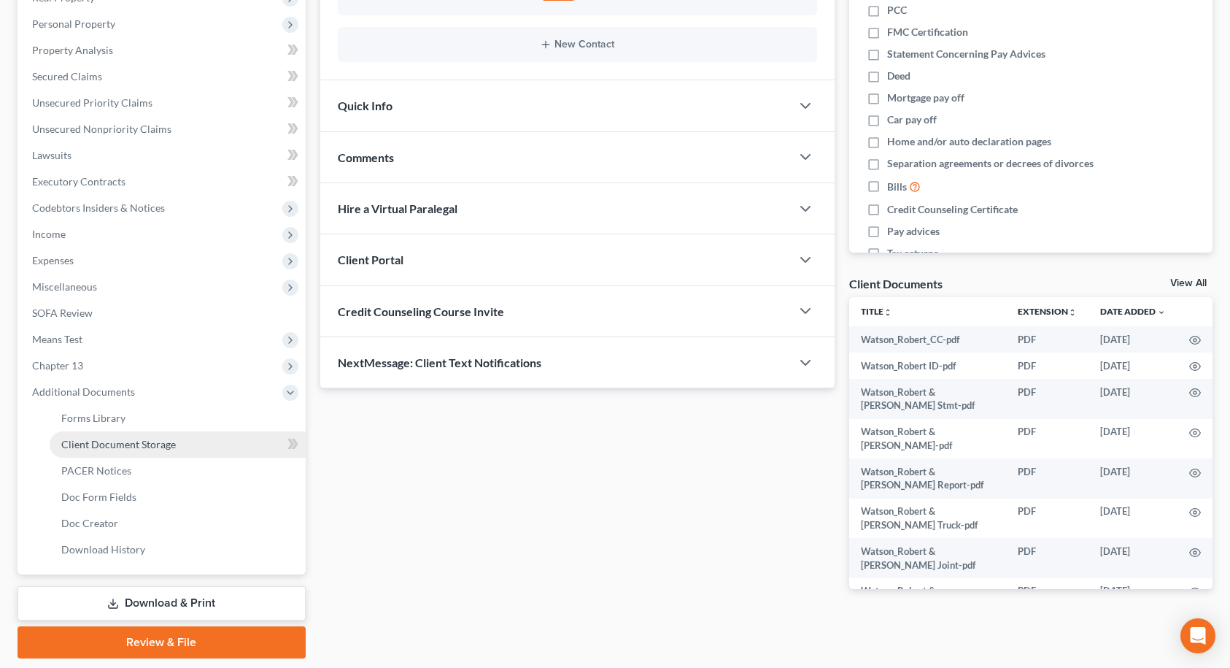
click at [153, 444] on span "Client Document Storage" at bounding box center [118, 444] width 115 height 12
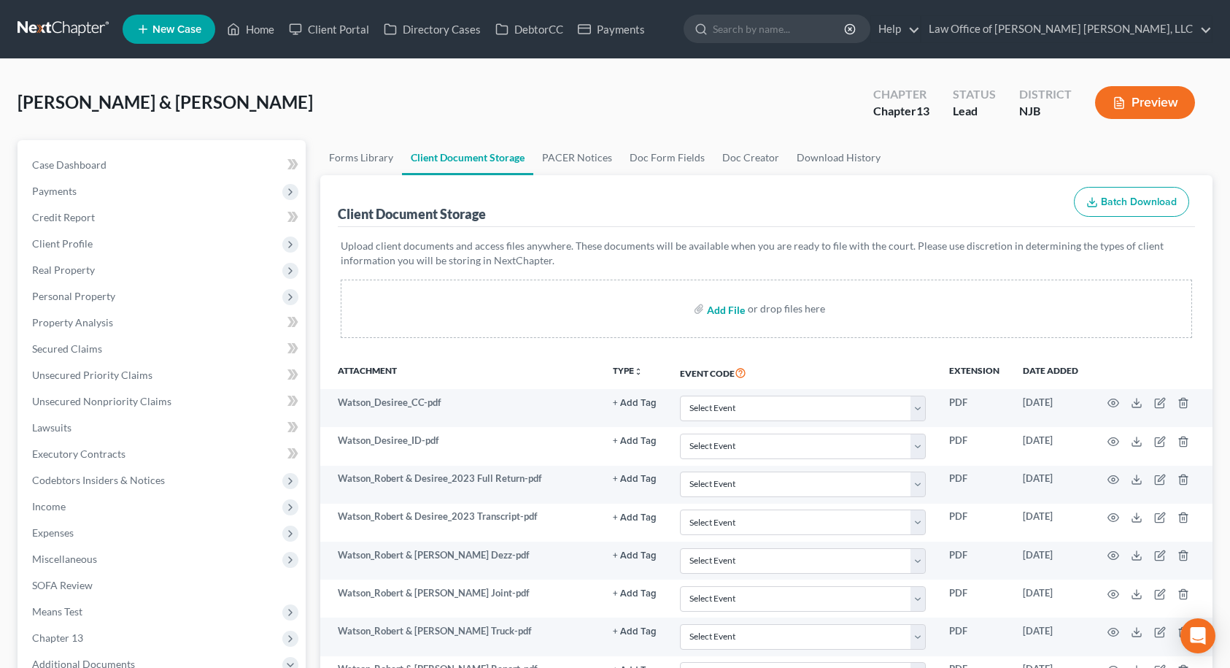
click at [725, 309] on input "file" at bounding box center [724, 309] width 35 height 26
type input "C:\fakepath\Watson_Robert & [PERSON_NAME].pdf"
click at [269, 29] on link "Home" at bounding box center [251, 29] width 62 height 26
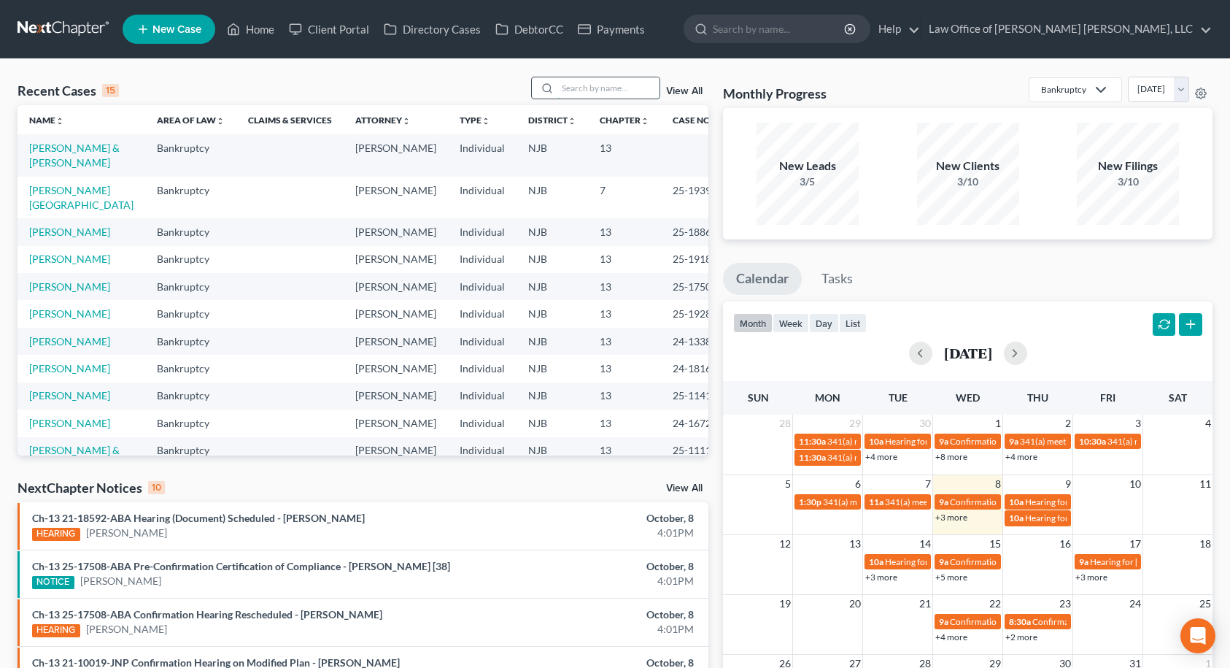
click at [621, 82] on input "search" at bounding box center [609, 87] width 102 height 21
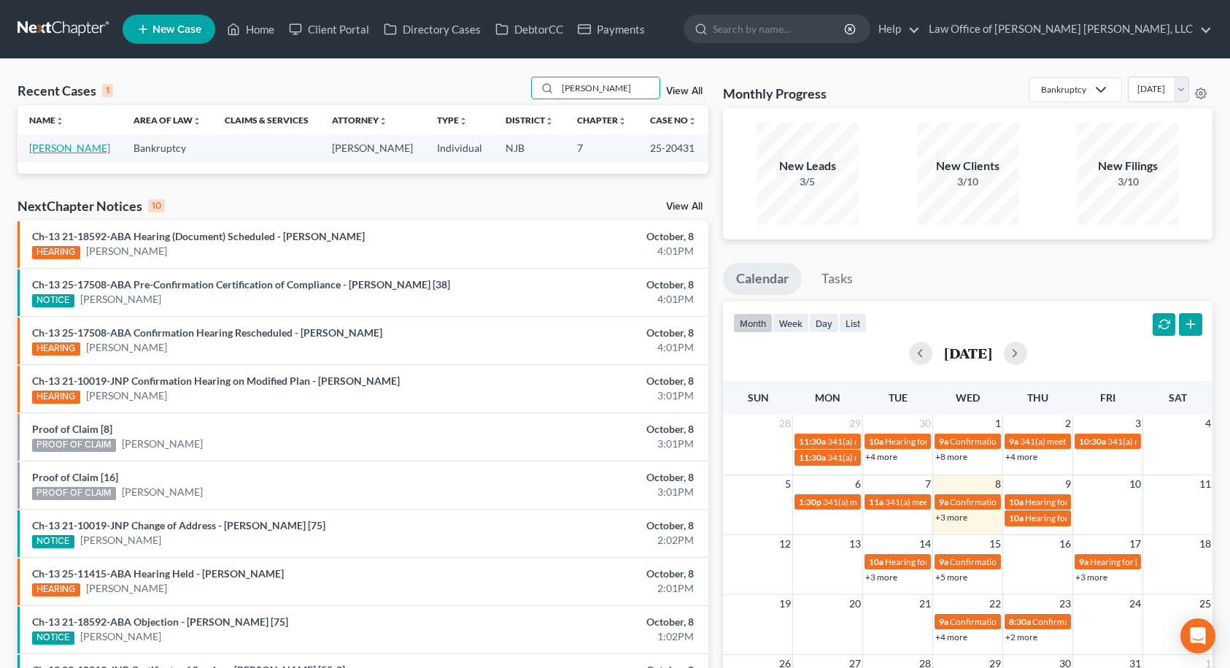
type input "[PERSON_NAME]"
click at [31, 150] on link "[PERSON_NAME]" at bounding box center [69, 148] width 81 height 12
select select "4"
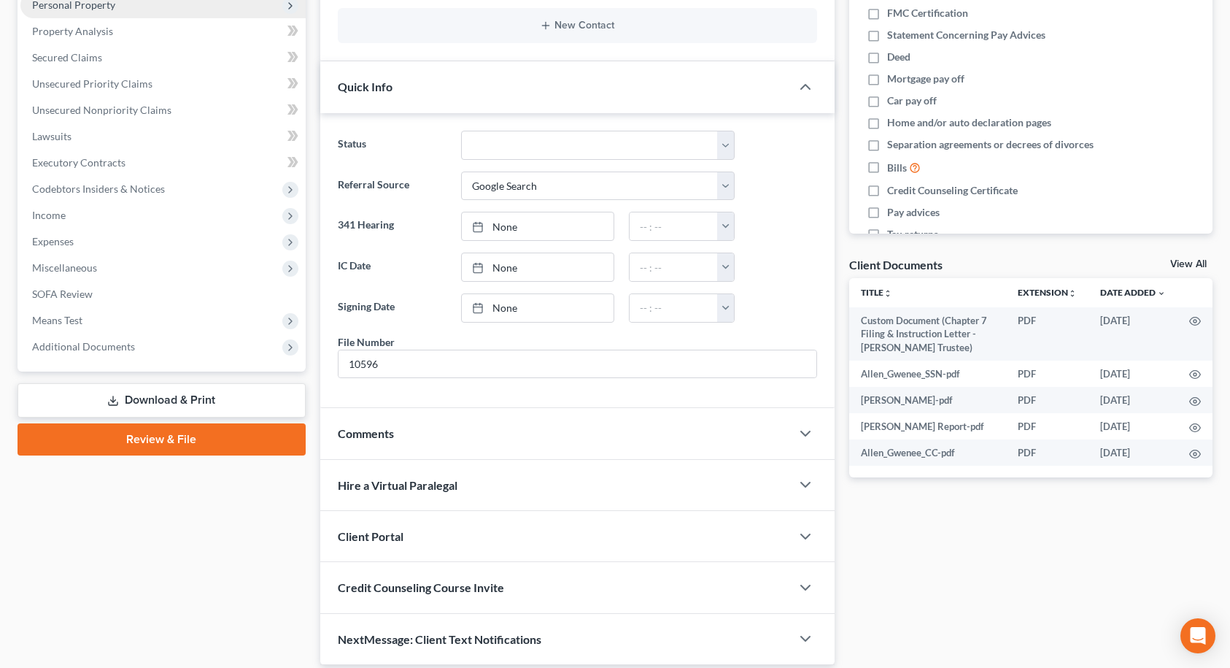
scroll to position [292, 0]
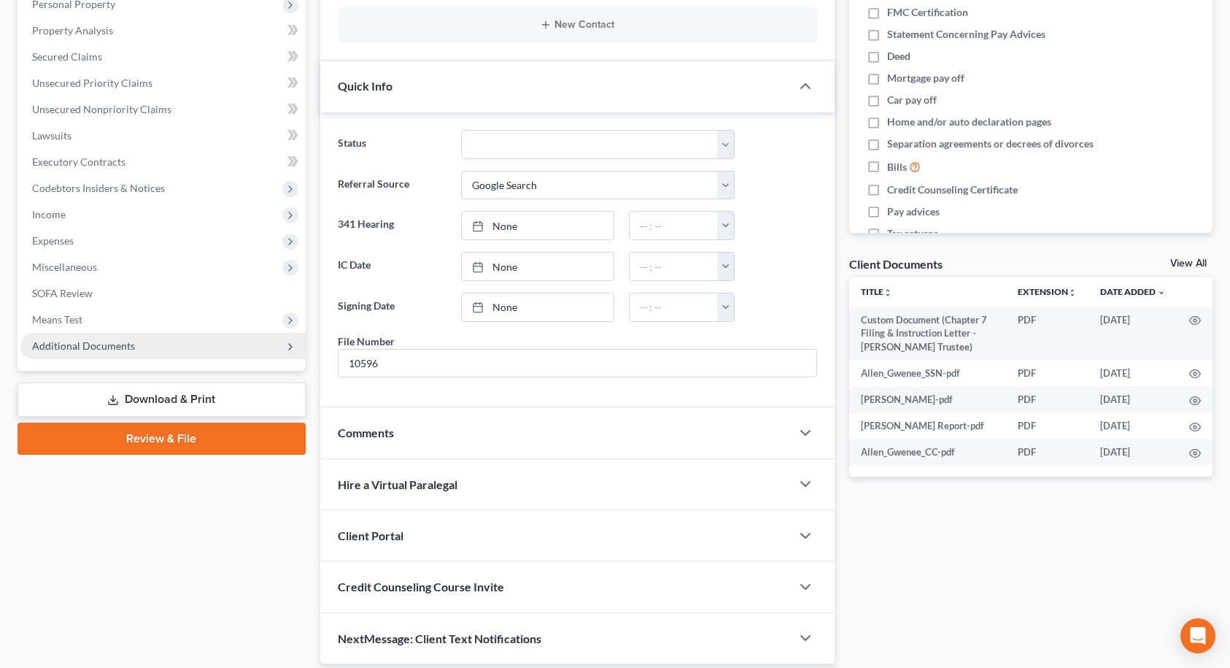
click at [81, 343] on span "Additional Documents" at bounding box center [83, 345] width 103 height 12
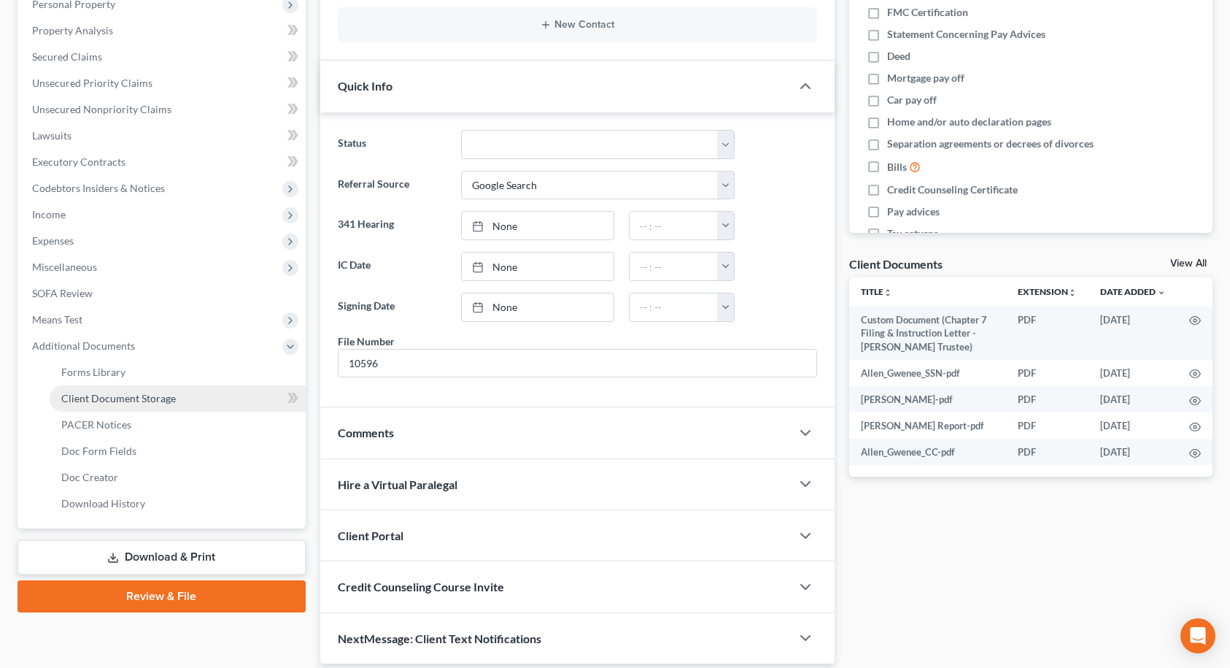
click at [88, 399] on span "Client Document Storage" at bounding box center [118, 398] width 115 height 12
select select "9"
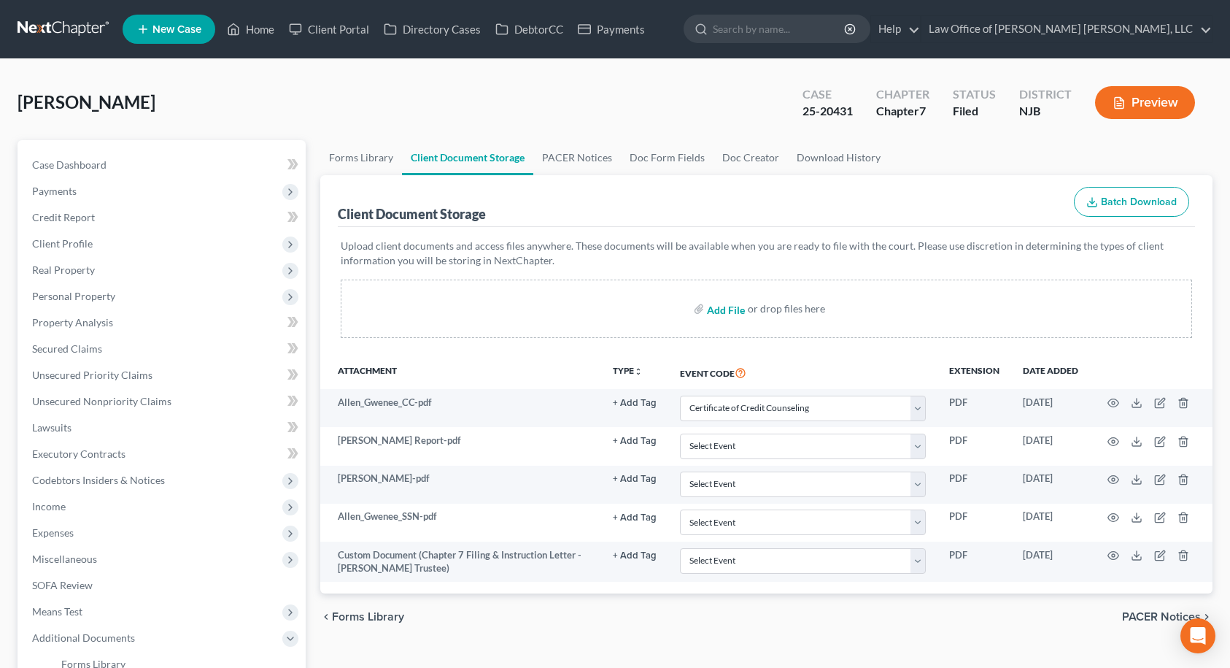
click at [730, 310] on input "file" at bounding box center [724, 309] width 35 height 26
